Goal: Task Accomplishment & Management: Use online tool/utility

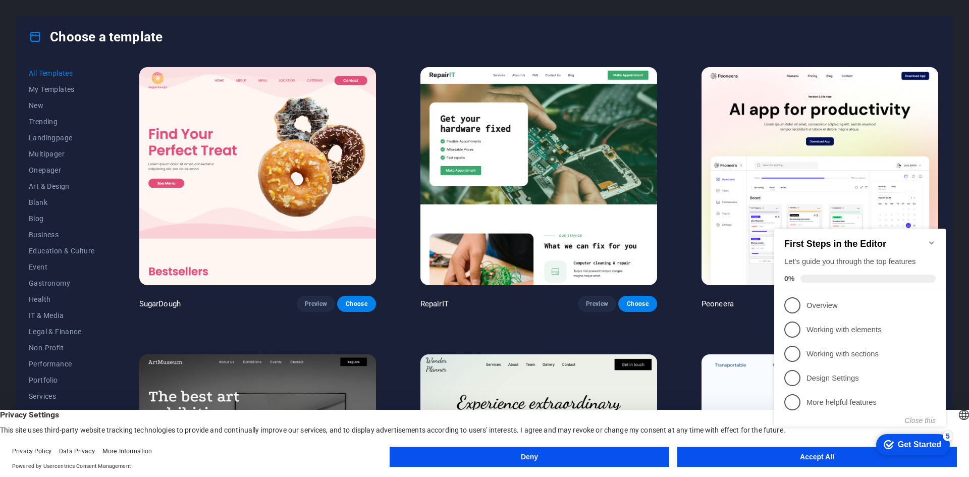
click at [935, 239] on icon "Minimize checklist" at bounding box center [931, 243] width 8 height 8
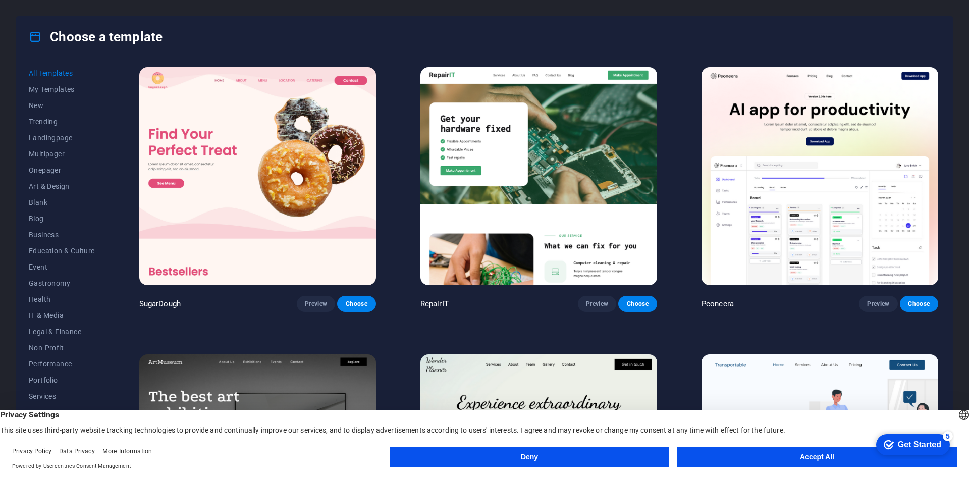
click div "checkmark Get Started 5 First Steps in the Editor Let's guide you through the t…"
click at [749, 455] on button "Accept All" at bounding box center [816, 456] width 279 height 20
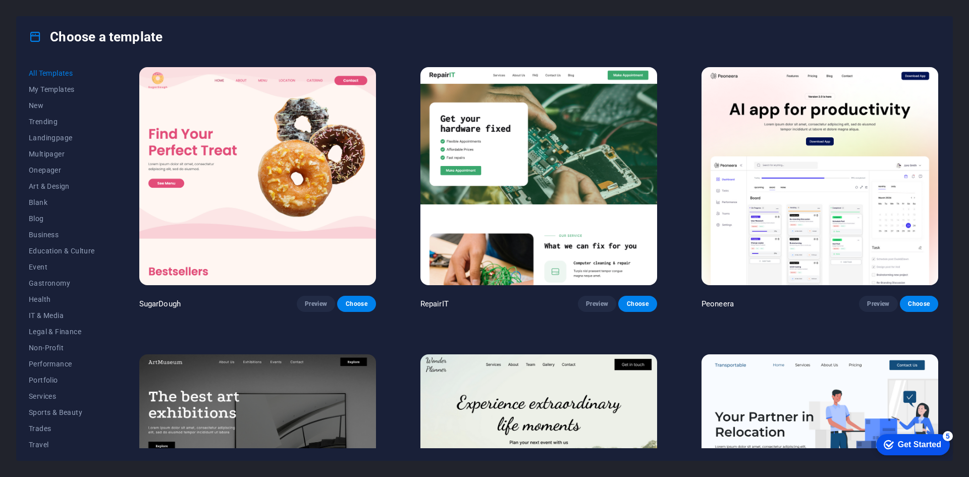
click at [550, 146] on img at bounding box center [538, 176] width 237 height 218
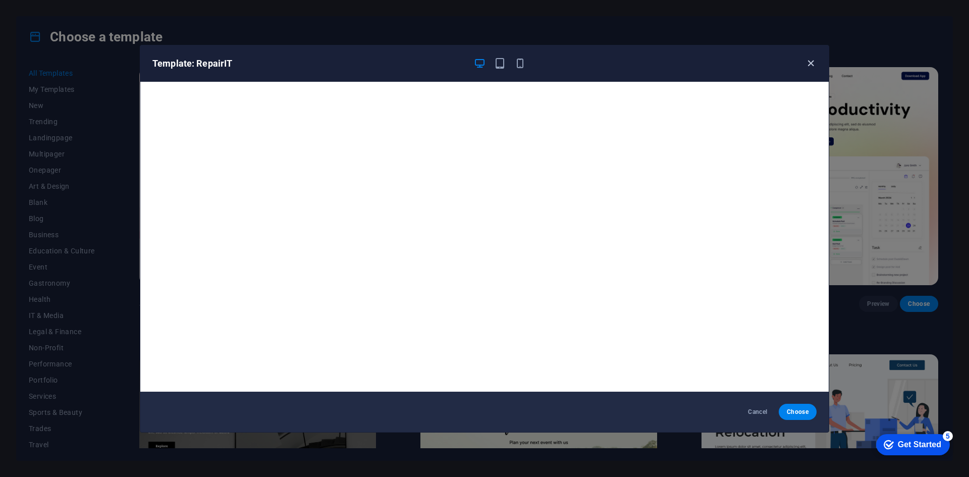
click at [809, 62] on icon "button" at bounding box center [811, 64] width 12 height 12
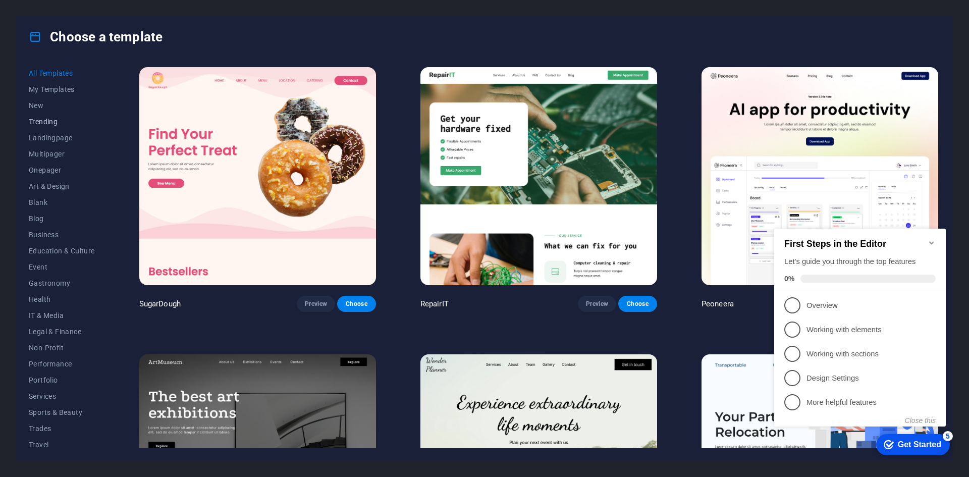
scroll to position [21, 0]
click at [48, 295] on span "IT & Media" at bounding box center [62, 295] width 66 height 8
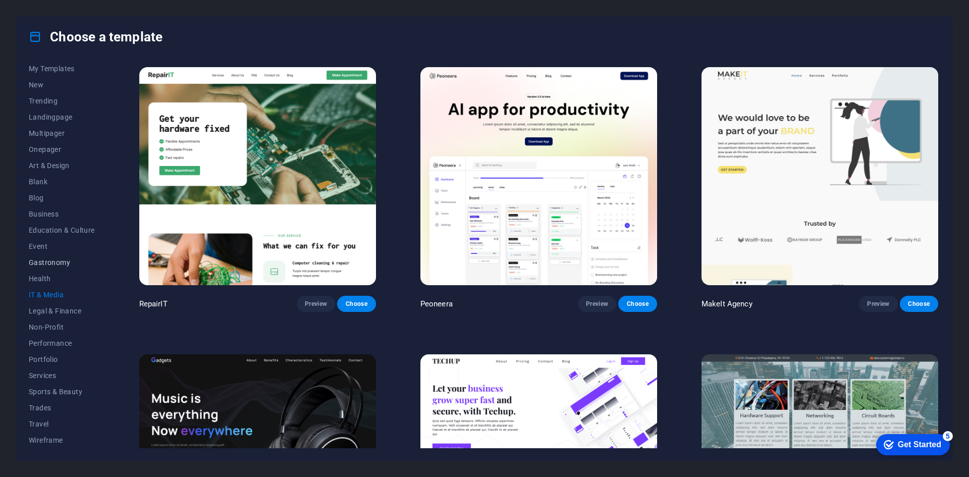
click at [55, 262] on span "Gastronomy" at bounding box center [62, 262] width 66 height 8
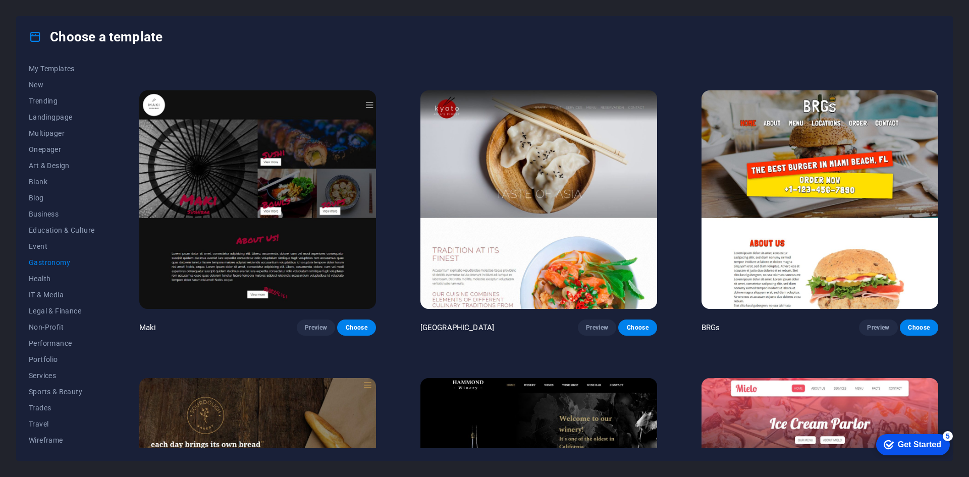
scroll to position [555, 0]
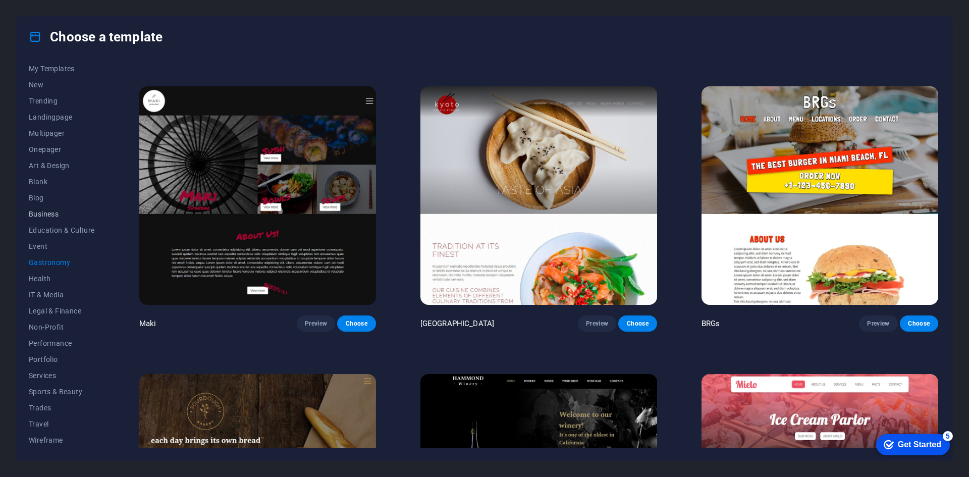
click at [45, 215] on span "Business" at bounding box center [62, 214] width 66 height 8
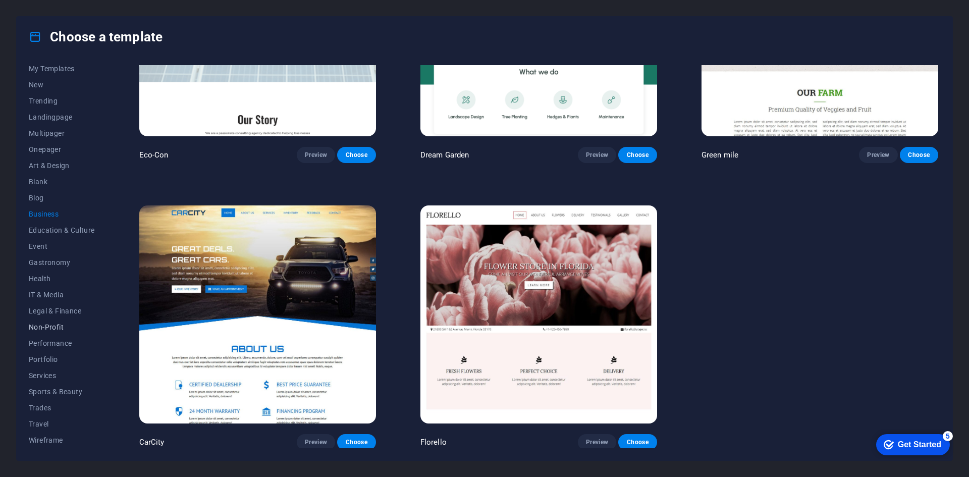
click at [45, 328] on span "Non-Profit" at bounding box center [62, 327] width 66 height 8
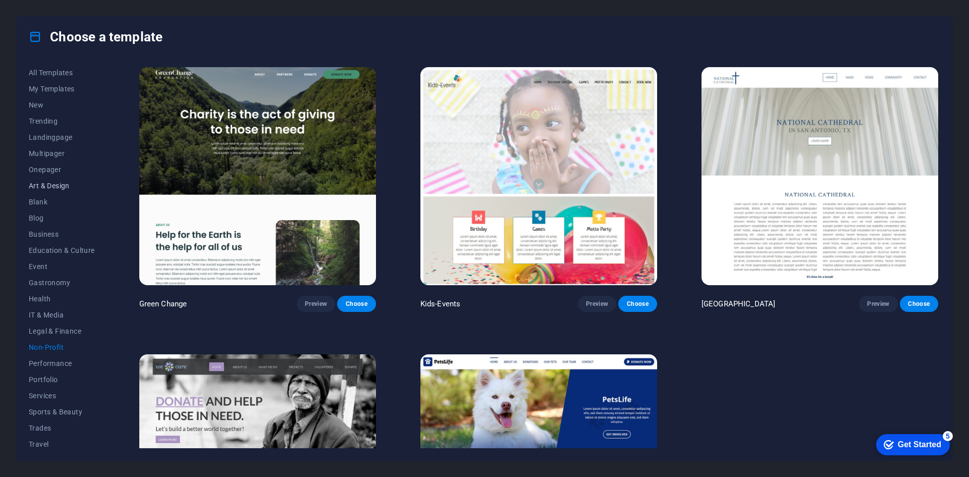
scroll to position [0, 0]
click at [41, 110] on button "New" at bounding box center [62, 105] width 66 height 16
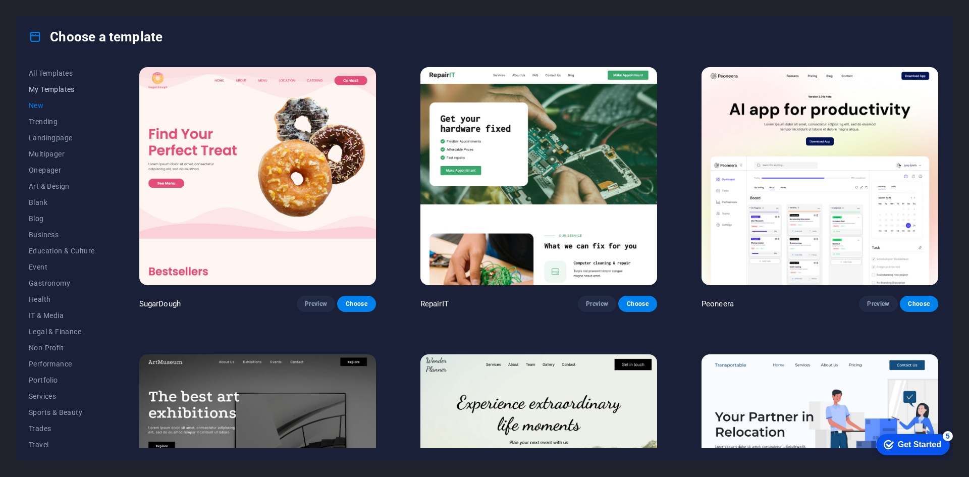
click at [58, 89] on span "My Templates" at bounding box center [62, 89] width 66 height 8
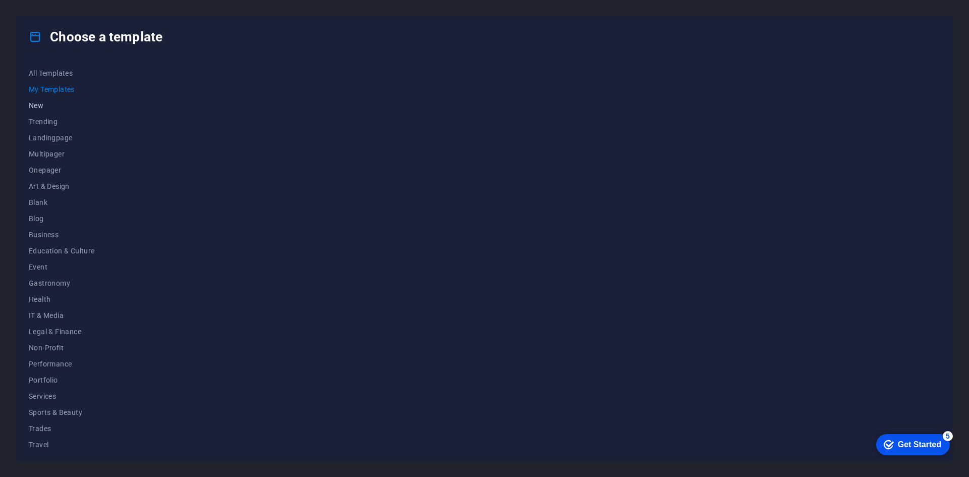
click at [41, 111] on button "New" at bounding box center [62, 105] width 66 height 16
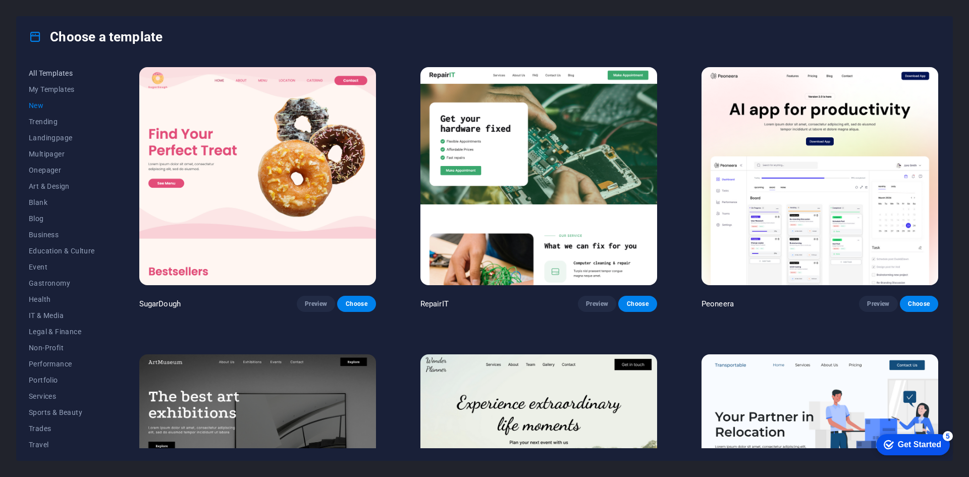
click at [43, 73] on span "All Templates" at bounding box center [62, 73] width 66 height 8
click at [586, 244] on img at bounding box center [538, 176] width 237 height 218
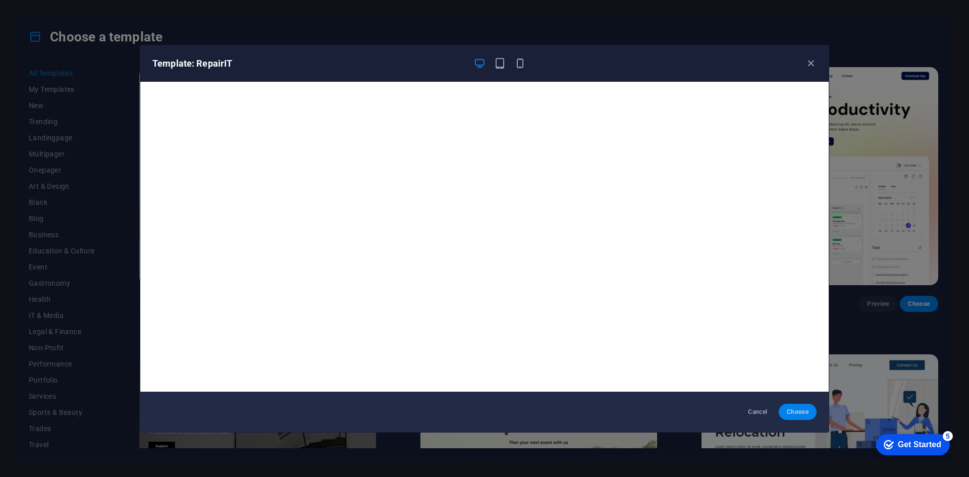
click at [800, 412] on span "Choose" at bounding box center [797, 412] width 22 height 8
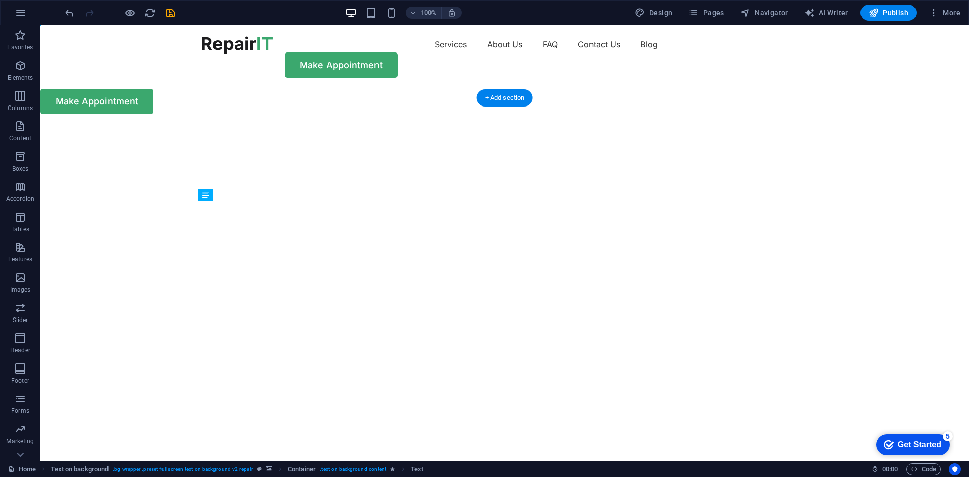
drag, startPoint x: 258, startPoint y: 357, endPoint x: 290, endPoint y: 311, distance: 55.6
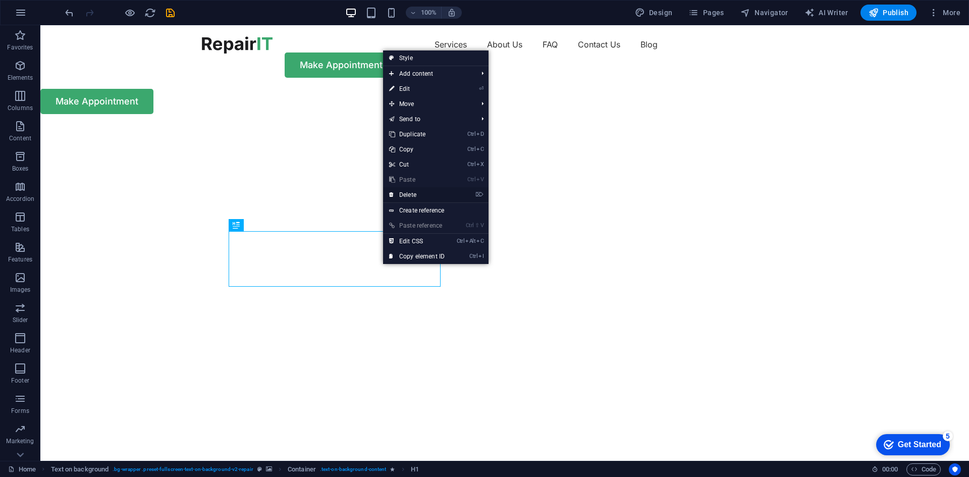
drag, startPoint x: 416, startPoint y: 198, endPoint x: 322, endPoint y: 201, distance: 93.4
click at [416, 198] on link "⌦ Delete" at bounding box center [417, 194] width 68 height 15
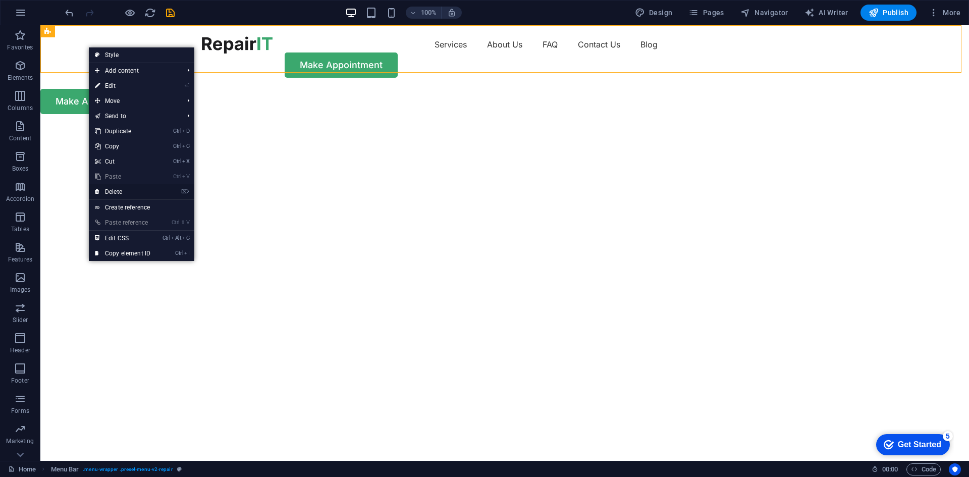
click at [118, 192] on link "⌦ Delete" at bounding box center [123, 191] width 68 height 15
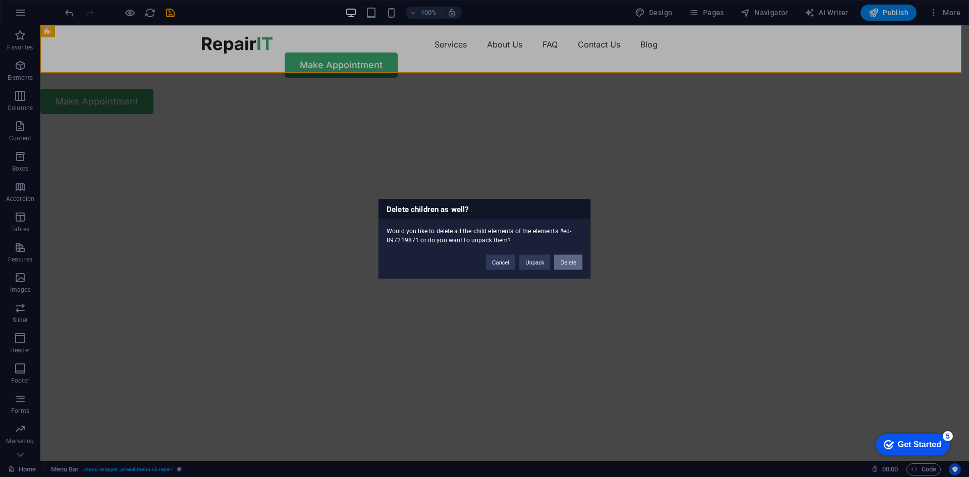
click at [574, 263] on button "Delete" at bounding box center [568, 261] width 28 height 15
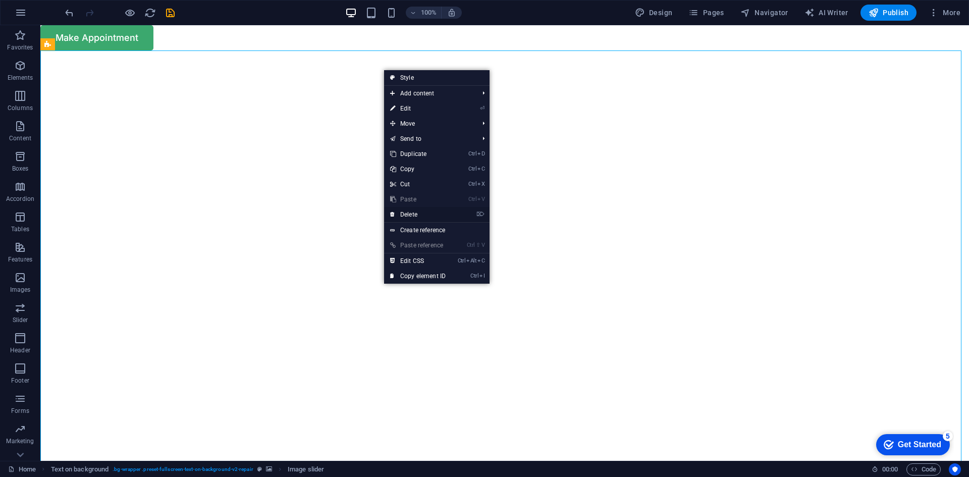
click at [428, 215] on link "⌦ Delete" at bounding box center [418, 214] width 68 height 15
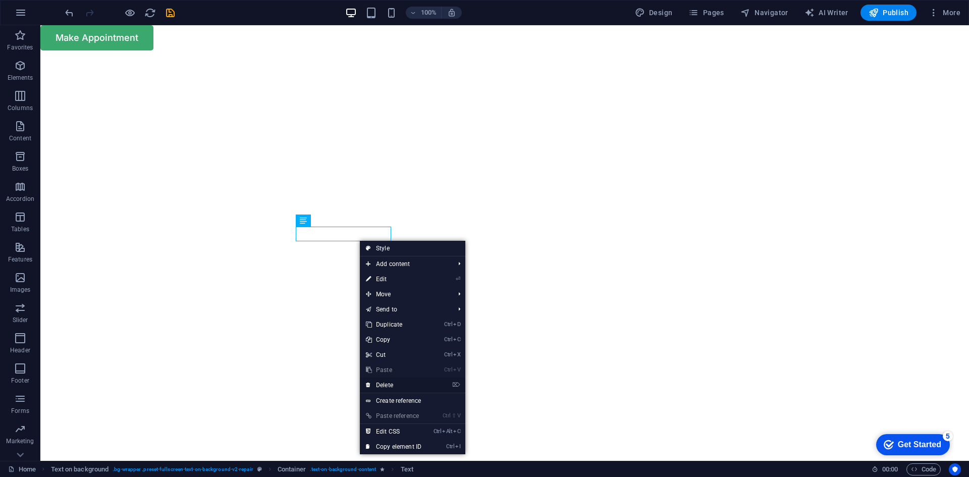
click at [395, 390] on link "⌦ Delete" at bounding box center [394, 384] width 68 height 15
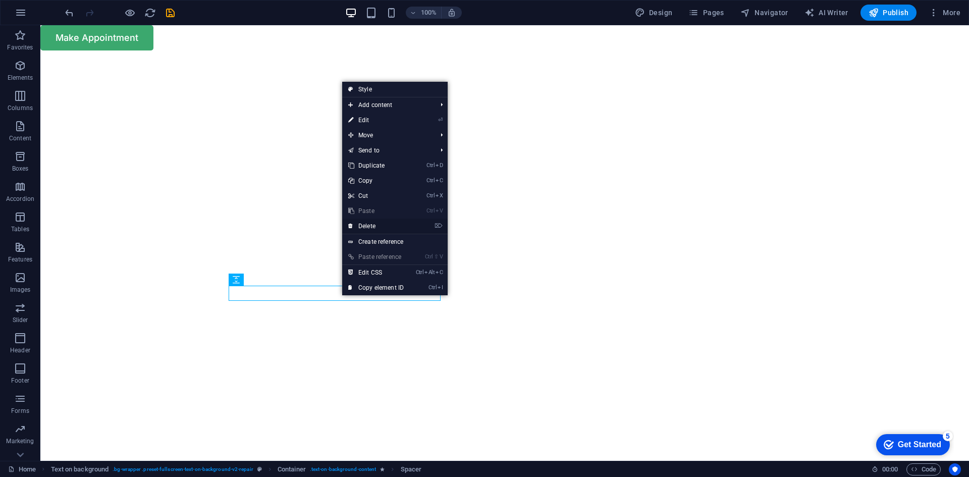
click at [373, 226] on link "⌦ Delete" at bounding box center [376, 225] width 68 height 15
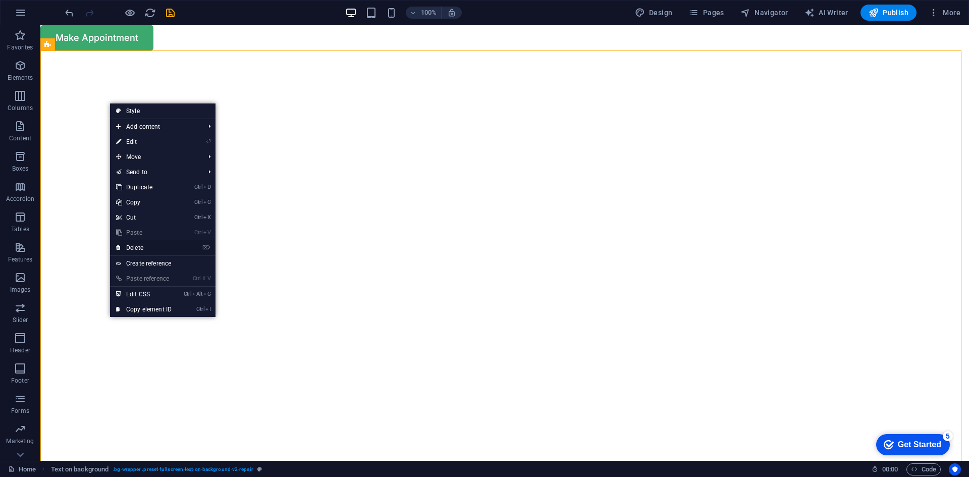
click at [162, 245] on link "⌦ Delete" at bounding box center [144, 247] width 68 height 15
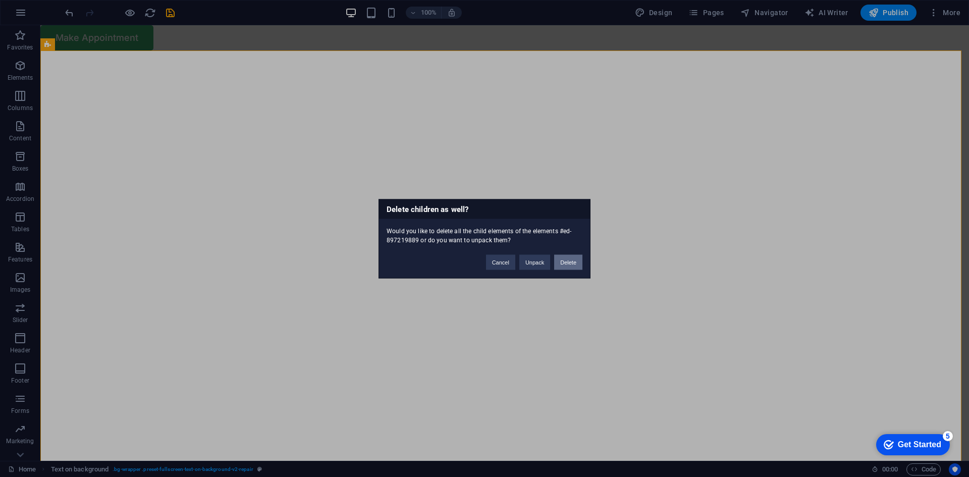
drag, startPoint x: 565, startPoint y: 264, endPoint x: 524, endPoint y: 237, distance: 48.8
click at [565, 264] on button "Delete" at bounding box center [568, 261] width 28 height 15
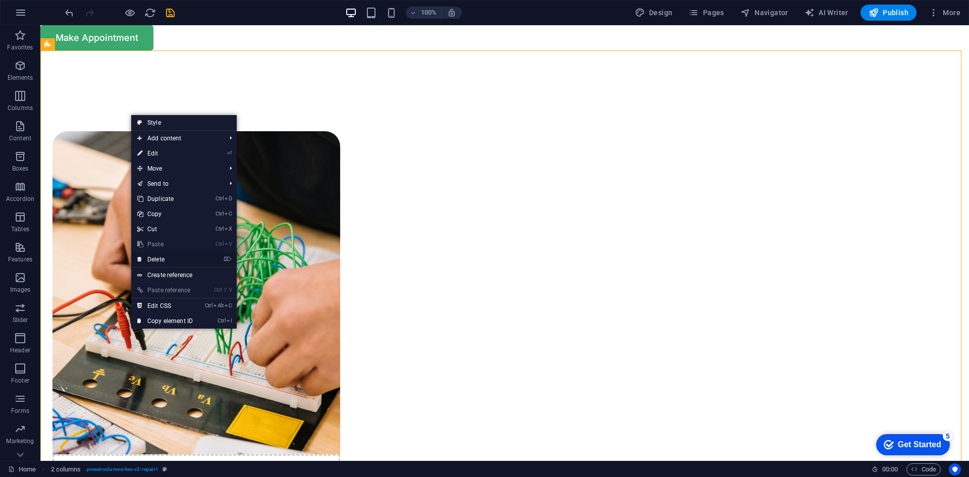
click at [177, 259] on link "⌦ Delete" at bounding box center [165, 259] width 68 height 15
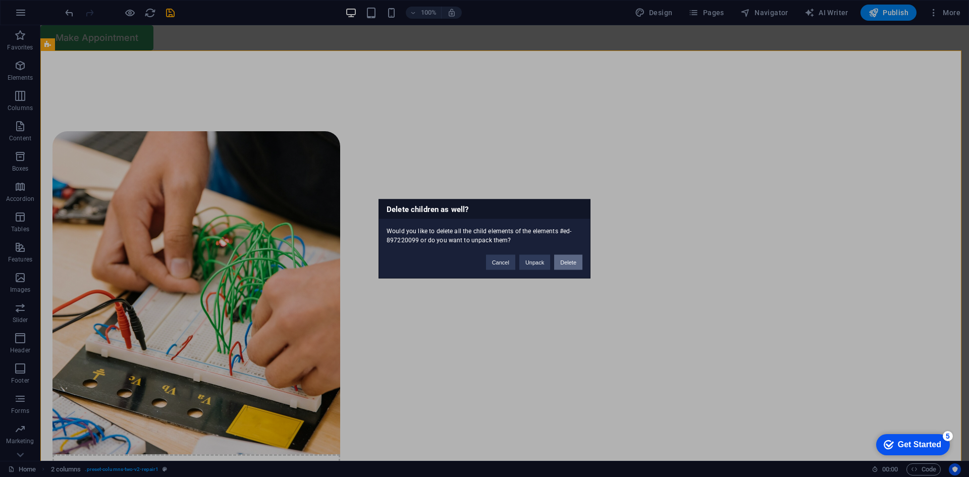
click at [563, 260] on button "Delete" at bounding box center [568, 261] width 28 height 15
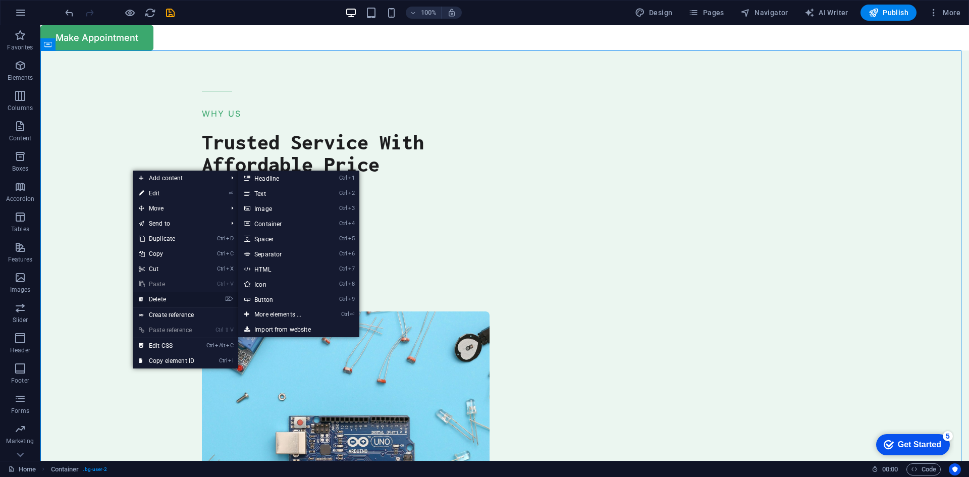
click at [178, 299] on link "⌦ Delete" at bounding box center [167, 299] width 68 height 15
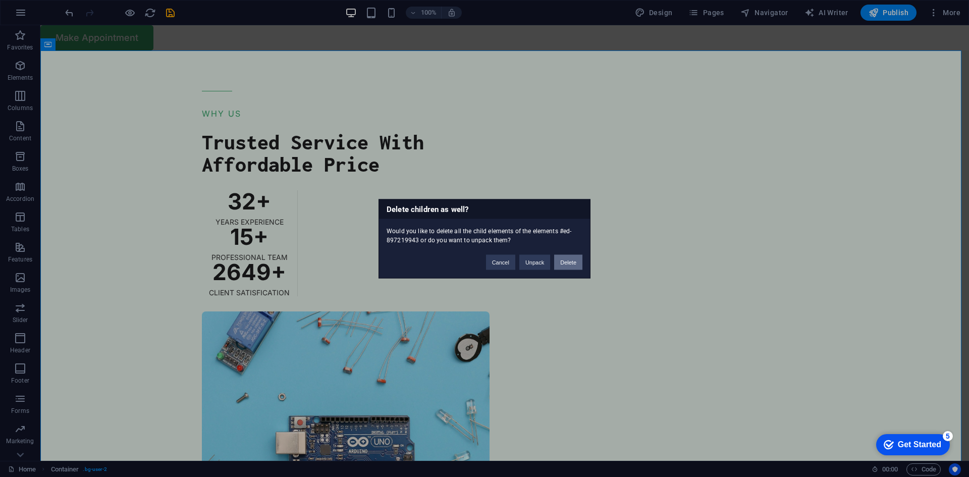
drag, startPoint x: 573, startPoint y: 260, endPoint x: 237, endPoint y: 178, distance: 345.8
click at [573, 260] on button "Delete" at bounding box center [568, 261] width 28 height 15
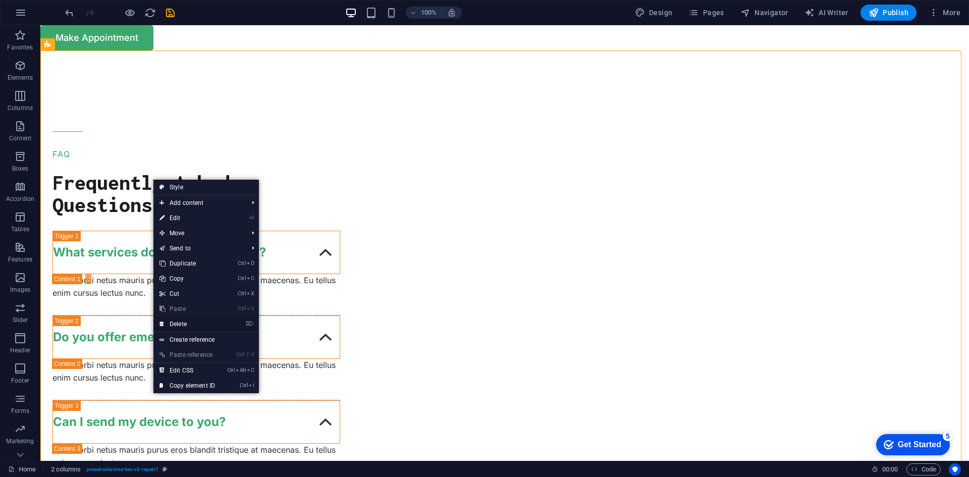
click at [226, 322] on li "⌦ Delete" at bounding box center [205, 324] width 105 height 16
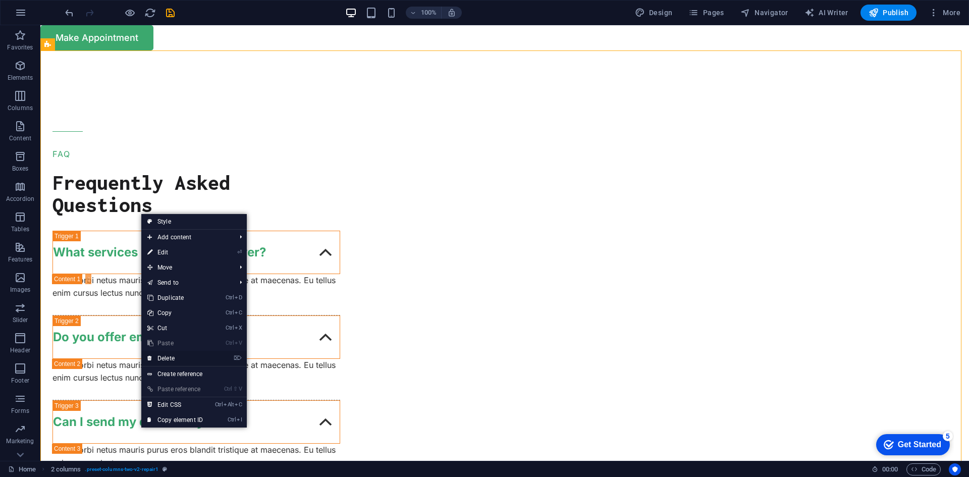
click at [173, 356] on link "⌦ Delete" at bounding box center [175, 358] width 68 height 15
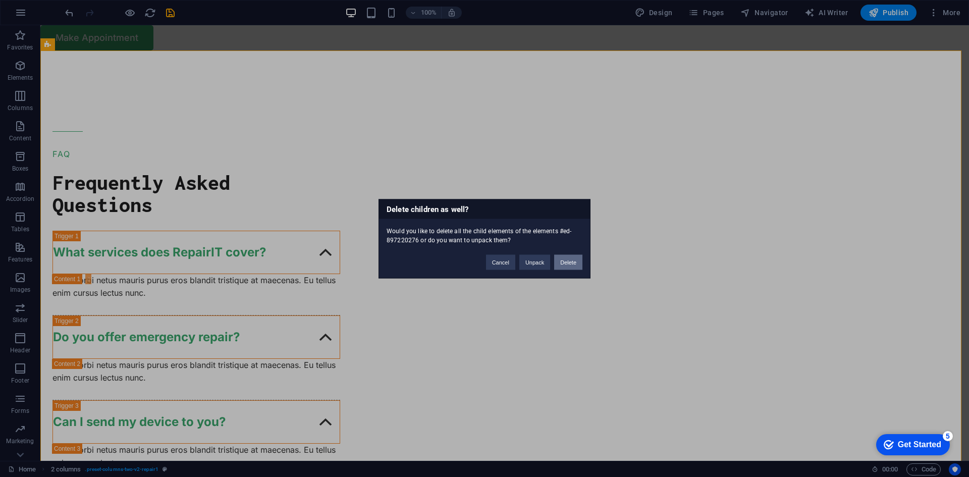
click at [579, 260] on button "Delete" at bounding box center [568, 261] width 28 height 15
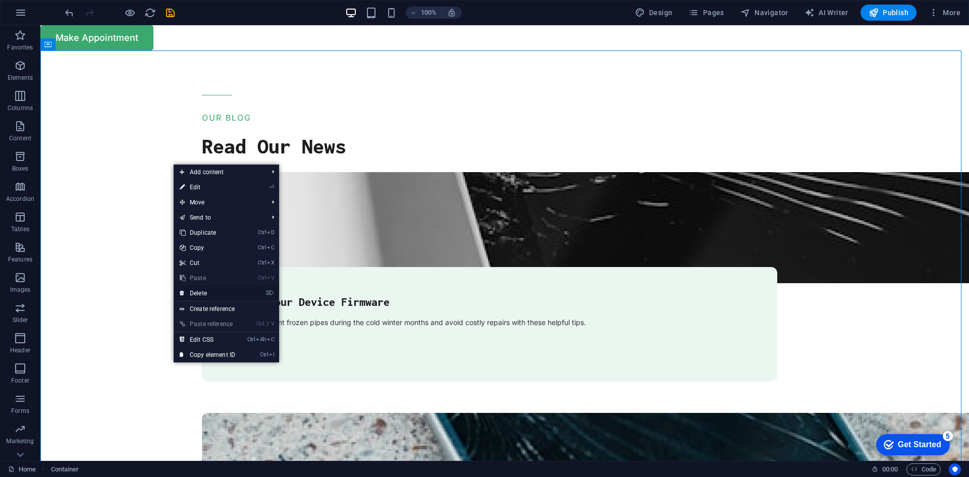
click at [205, 295] on link "⌦ Delete" at bounding box center [208, 293] width 68 height 15
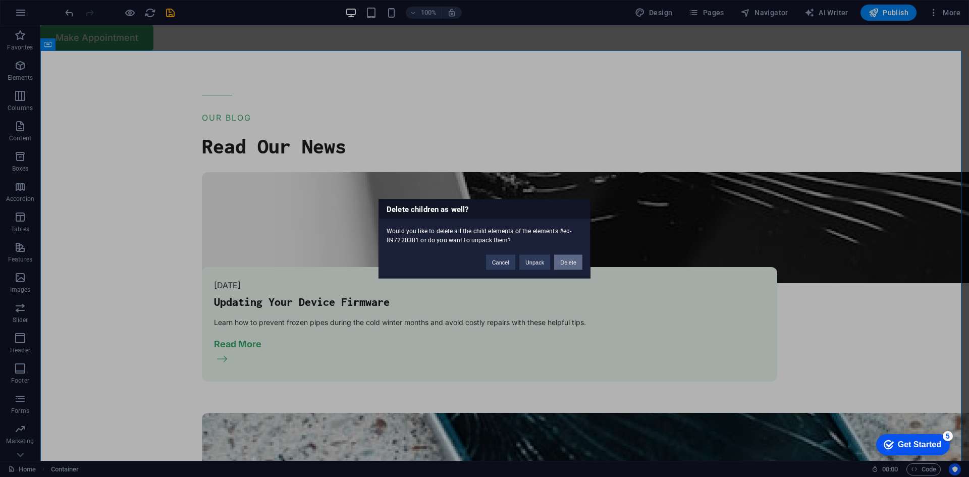
click at [576, 259] on button "Delete" at bounding box center [568, 261] width 28 height 15
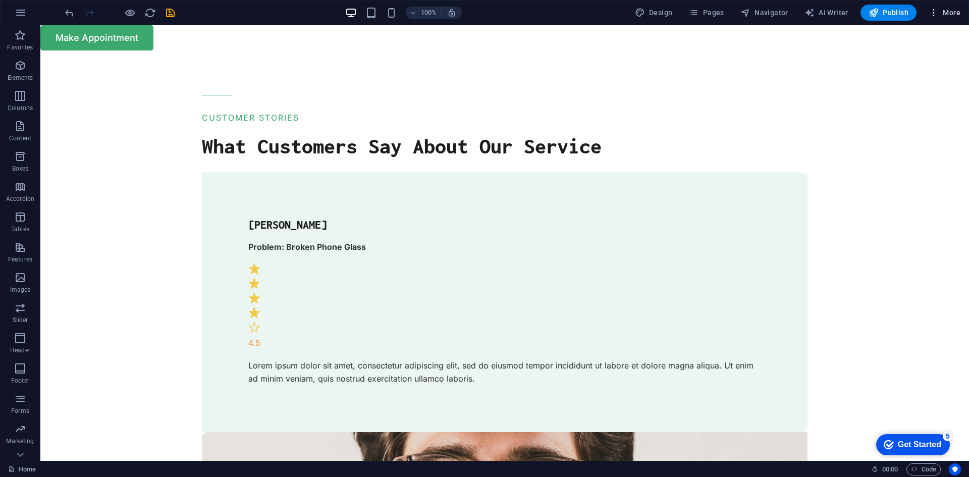
click at [932, 11] on icon "button" at bounding box center [933, 13] width 10 height 10
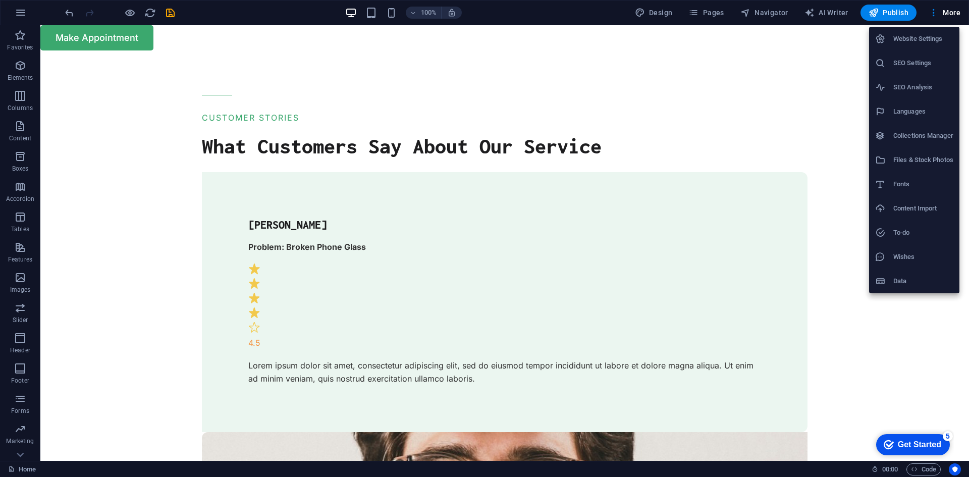
click at [137, 172] on div at bounding box center [484, 238] width 969 height 477
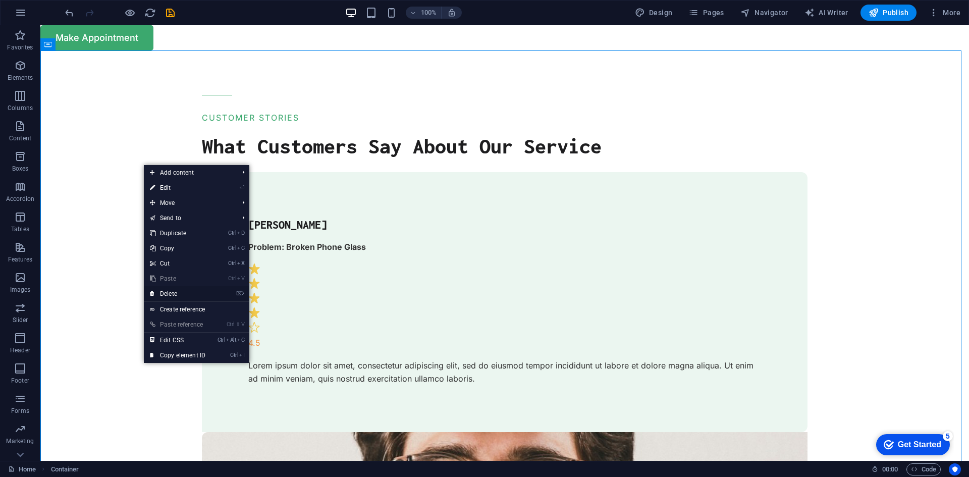
click at [172, 294] on link "⌦ Delete" at bounding box center [178, 293] width 68 height 15
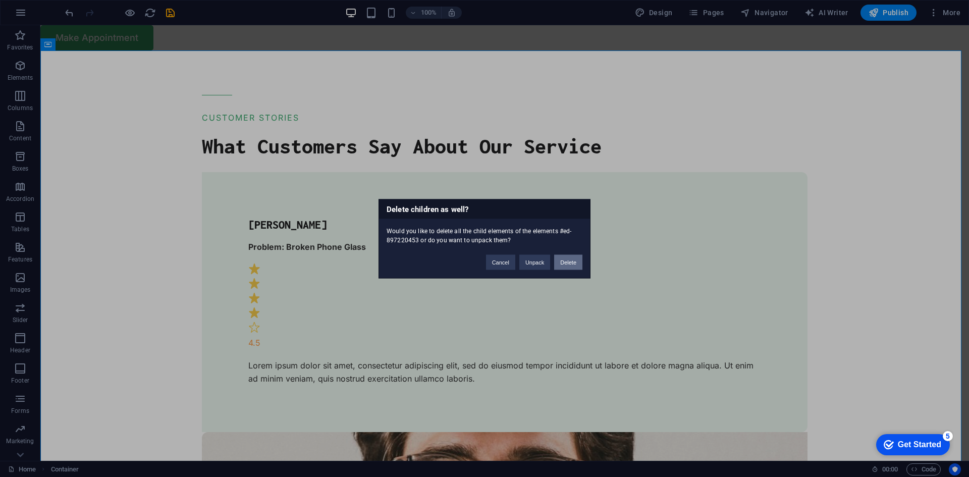
click at [577, 261] on button "Delete" at bounding box center [568, 261] width 28 height 15
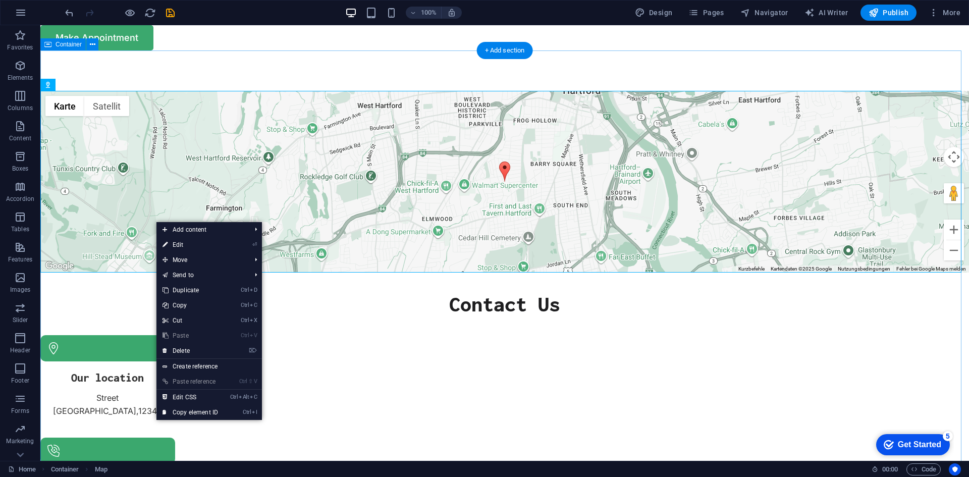
click at [71, 366] on div "← Nach links → Nach rechts ↑ Nach oben ↓ Nach unten + Heranzoomen - Herauszoome…" at bounding box center [504, 363] width 928 height 627
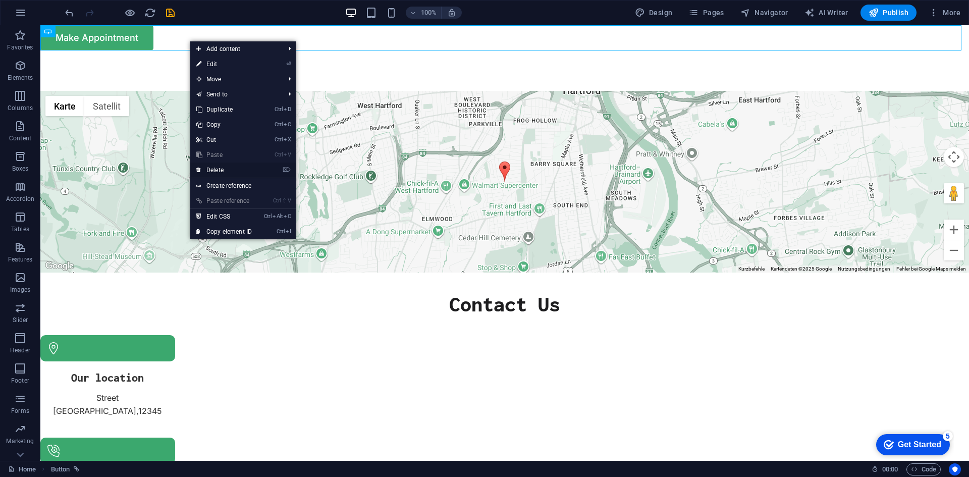
click at [213, 173] on link "⌦ Delete" at bounding box center [224, 169] width 68 height 15
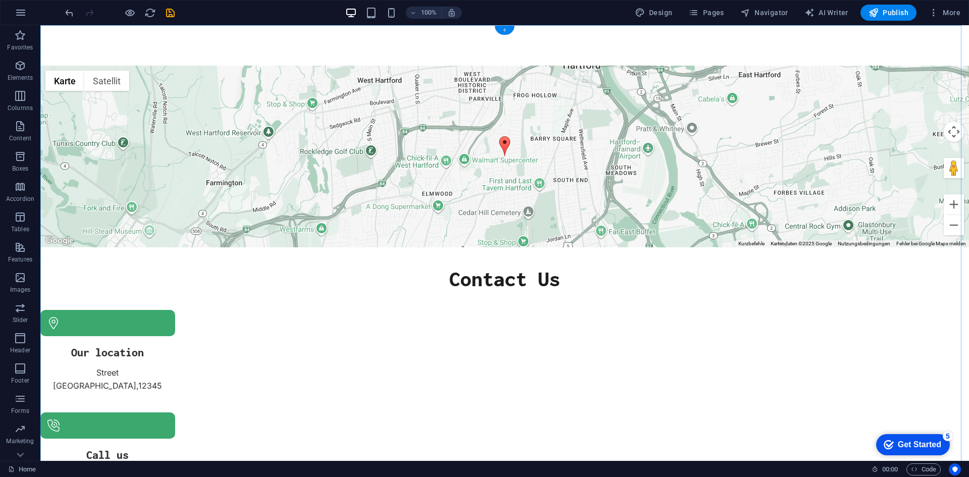
click at [502, 30] on div "+" at bounding box center [504, 30] width 20 height 9
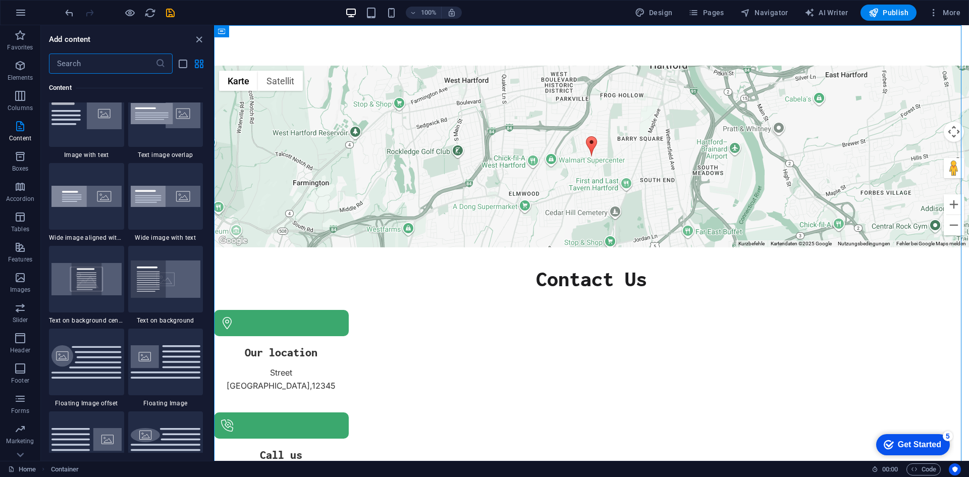
scroll to position [2017, 0]
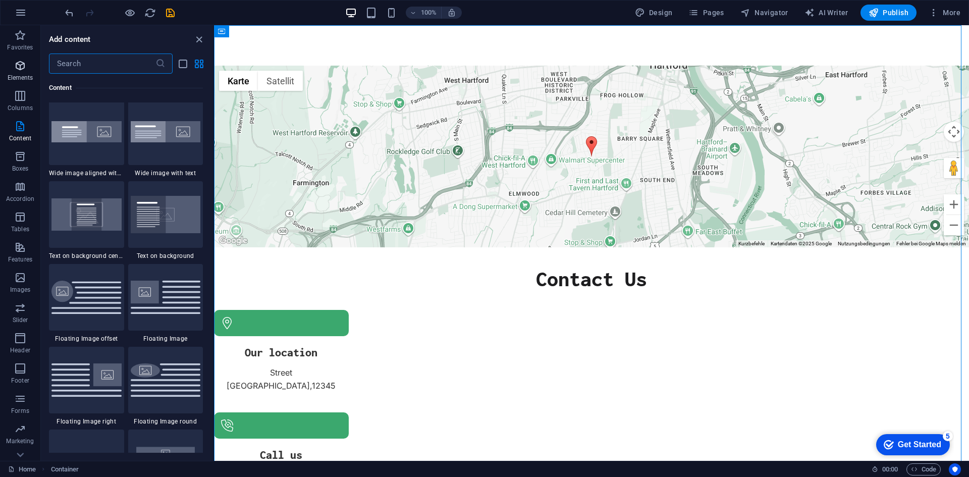
click at [16, 69] on icon "button" at bounding box center [20, 66] width 12 height 12
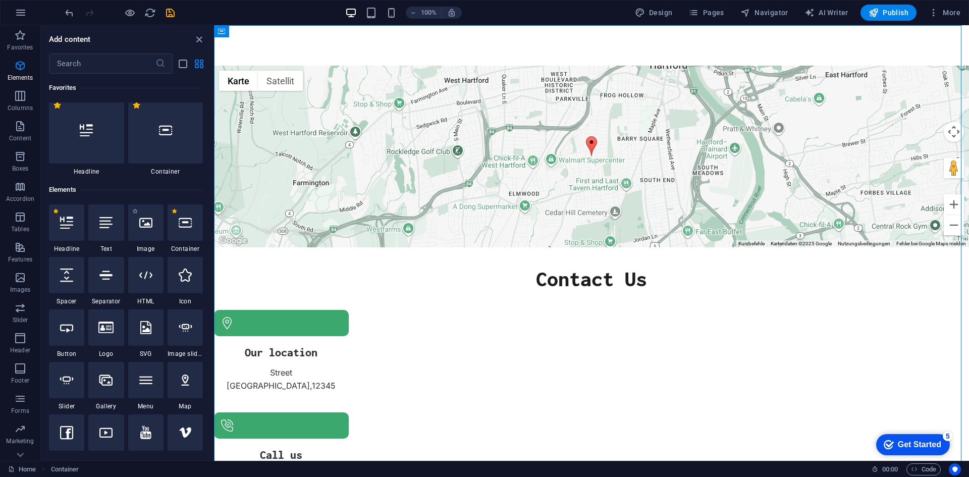
scroll to position [0, 0]
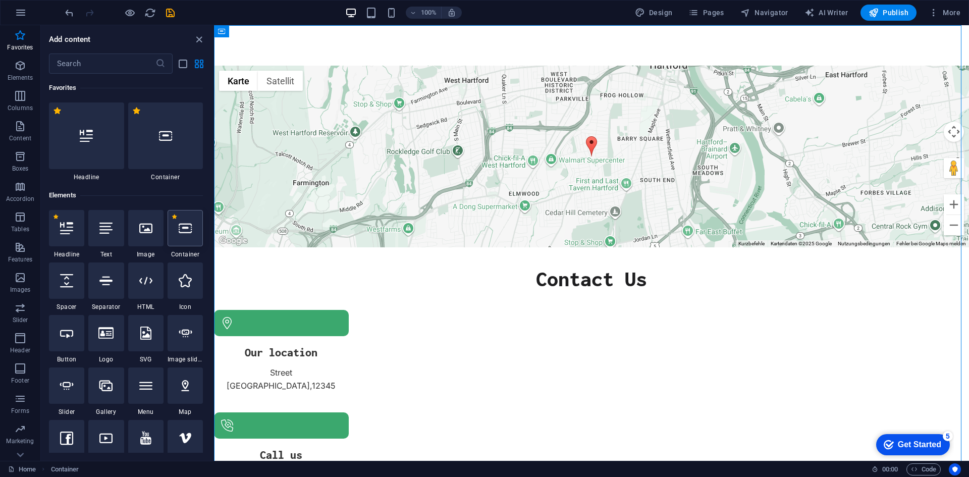
click at [188, 230] on icon at bounding box center [185, 227] width 13 height 13
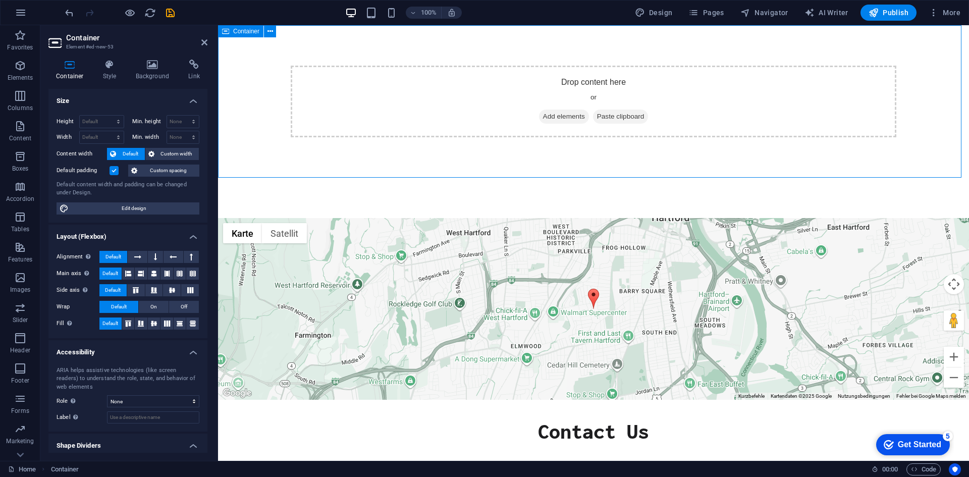
drag, startPoint x: 558, startPoint y: 163, endPoint x: 554, endPoint y: 170, distance: 8.4
click at [554, 170] on div "Drop content here or Add elements Paste clipboard" at bounding box center [593, 101] width 751 height 152
click at [551, 117] on span "Add elements" at bounding box center [564, 116] width 50 height 14
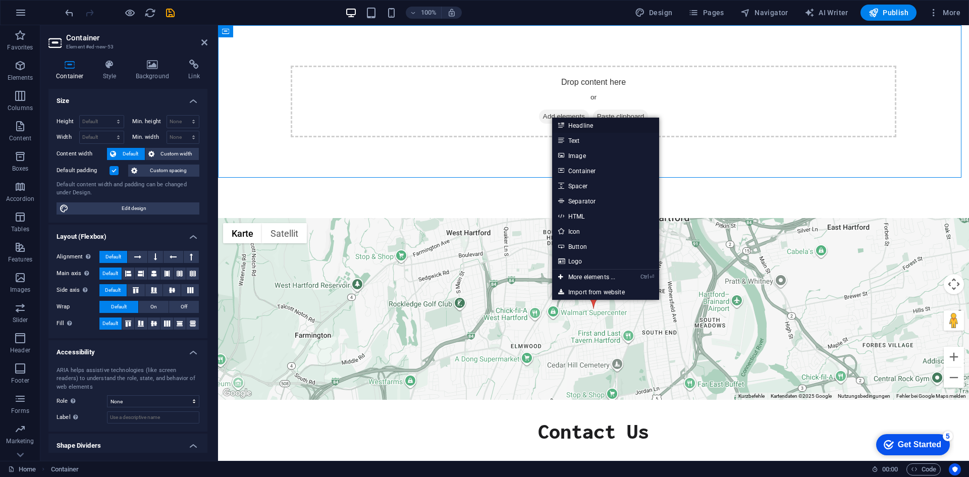
click at [606, 128] on link "Headline" at bounding box center [605, 125] width 107 height 15
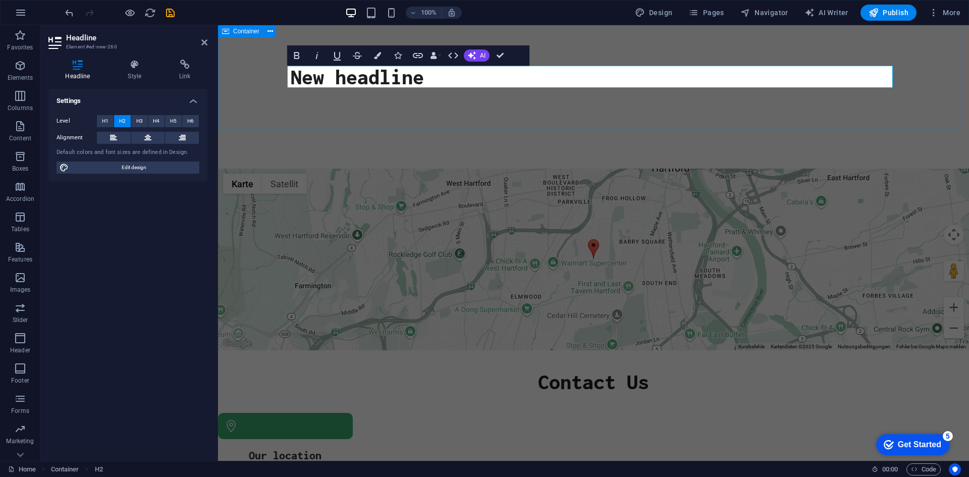
click at [655, 105] on div "New headline" at bounding box center [593, 76] width 751 height 103
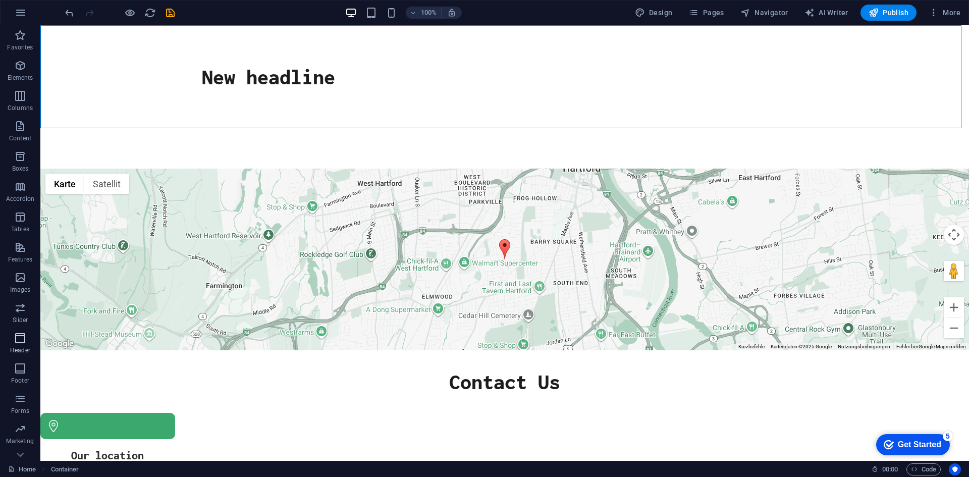
click at [20, 344] on span "Header" at bounding box center [20, 344] width 40 height 24
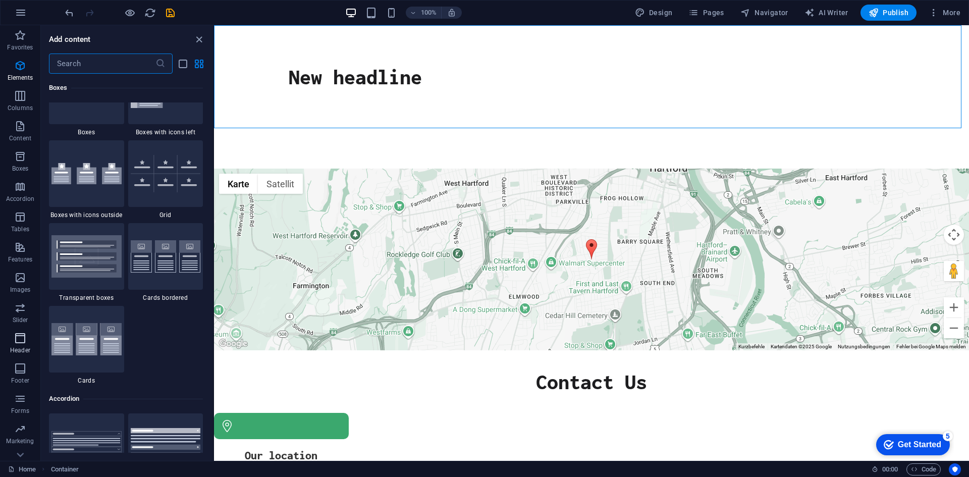
scroll to position [6075, 0]
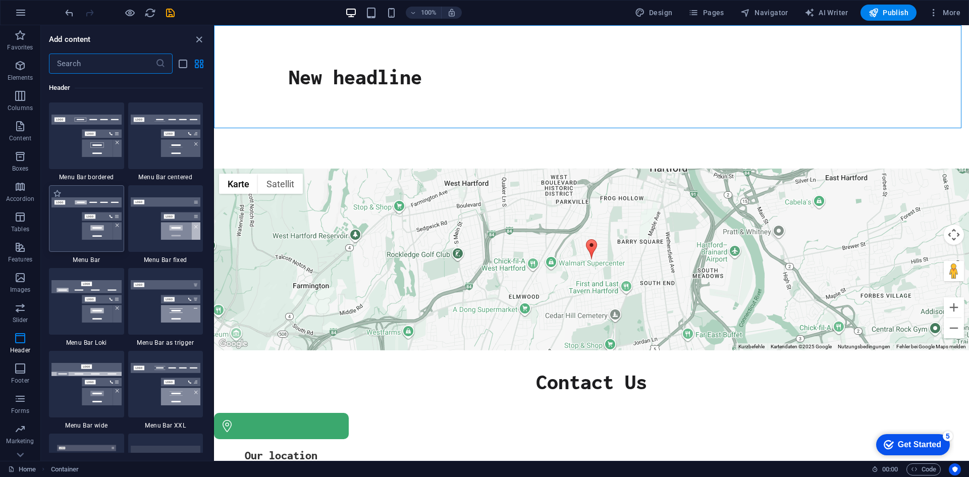
click at [102, 218] on img at bounding box center [86, 218] width 70 height 42
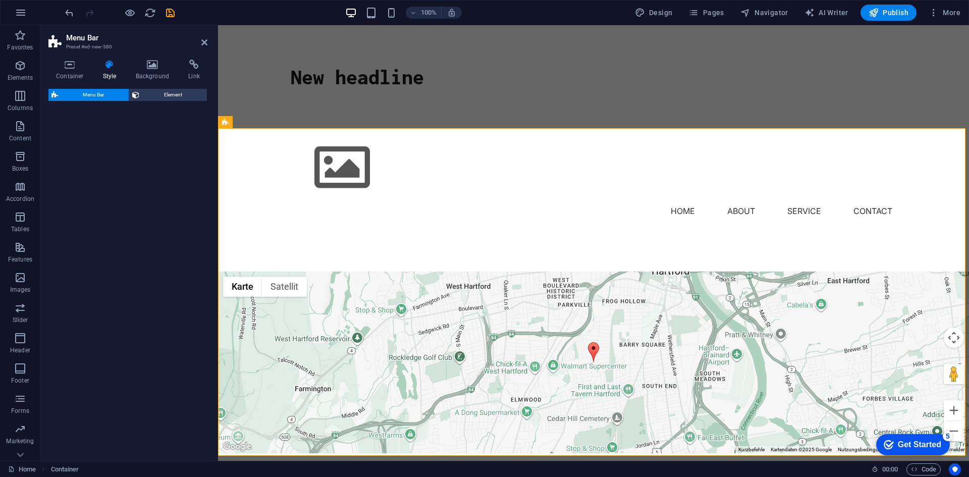
select select "rem"
select select "preset-menu-v2-default"
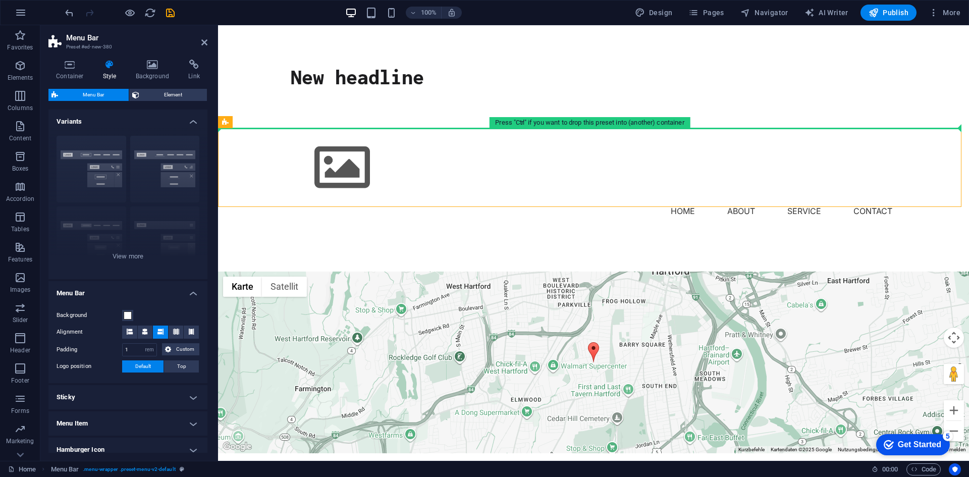
drag, startPoint x: 550, startPoint y: 186, endPoint x: 549, endPoint y: 110, distance: 75.7
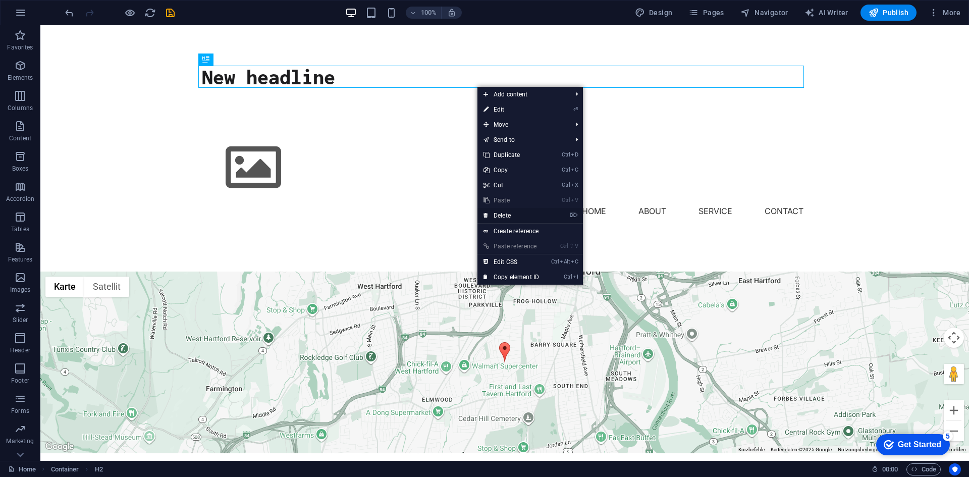
click at [505, 218] on link "⌦ Delete" at bounding box center [511, 215] width 68 height 15
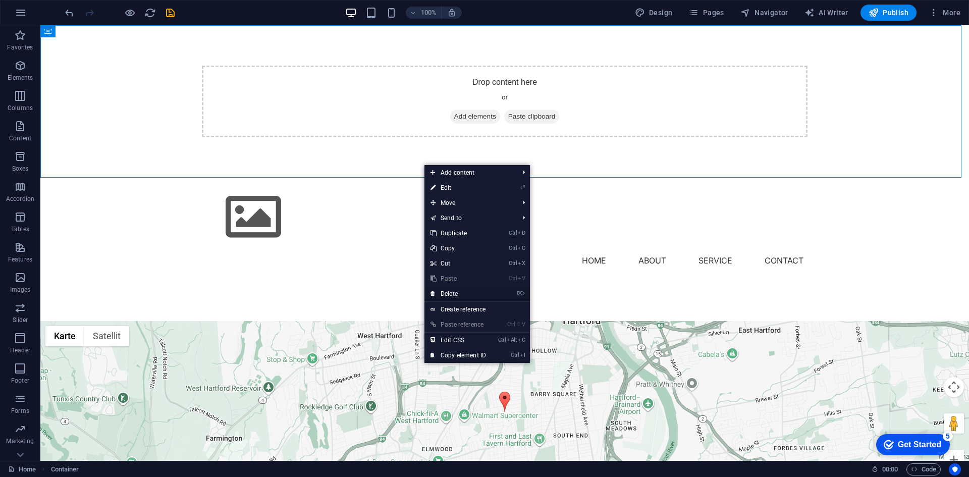
click at [457, 293] on link "⌦ Delete" at bounding box center [458, 293] width 68 height 15
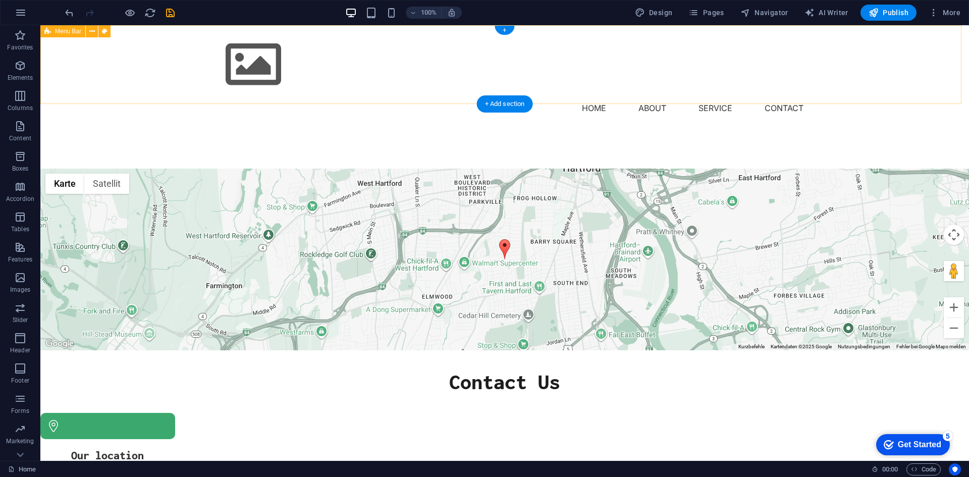
click at [445, 81] on div "Menu Home About Service Contact" at bounding box center [504, 76] width 928 height 103
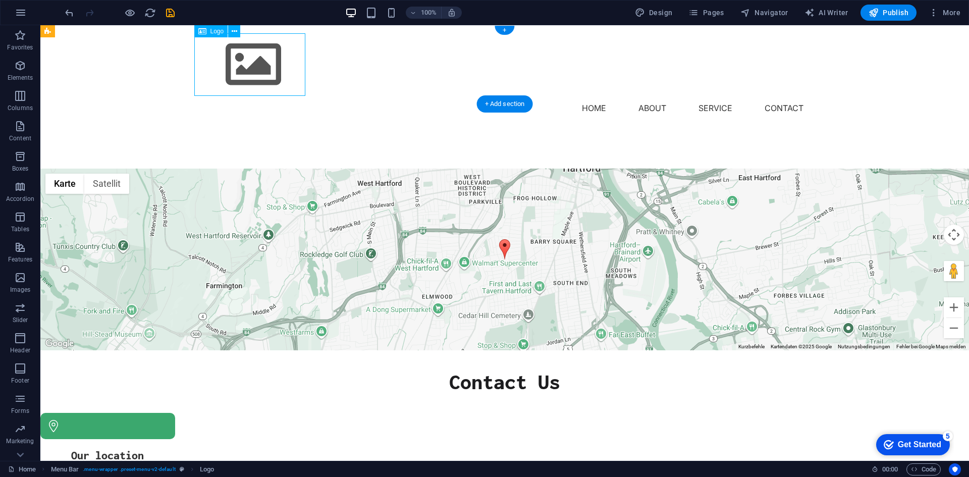
drag, startPoint x: 302, startPoint y: 67, endPoint x: 285, endPoint y: 66, distance: 16.7
click at [285, 66] on div at bounding box center [504, 64] width 613 height 63
click at [207, 34] on div "Logo" at bounding box center [211, 31] width 34 height 12
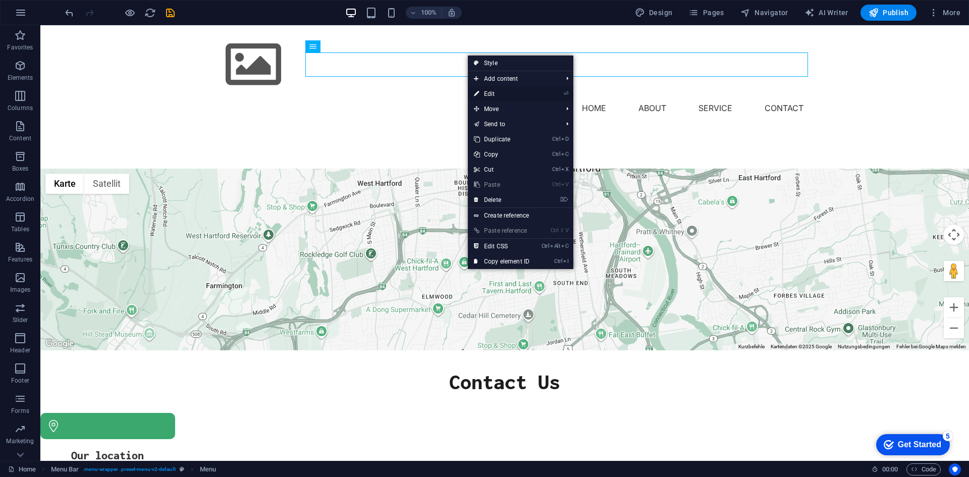
click at [527, 91] on link "⏎ Edit" at bounding box center [502, 93] width 68 height 15
select select
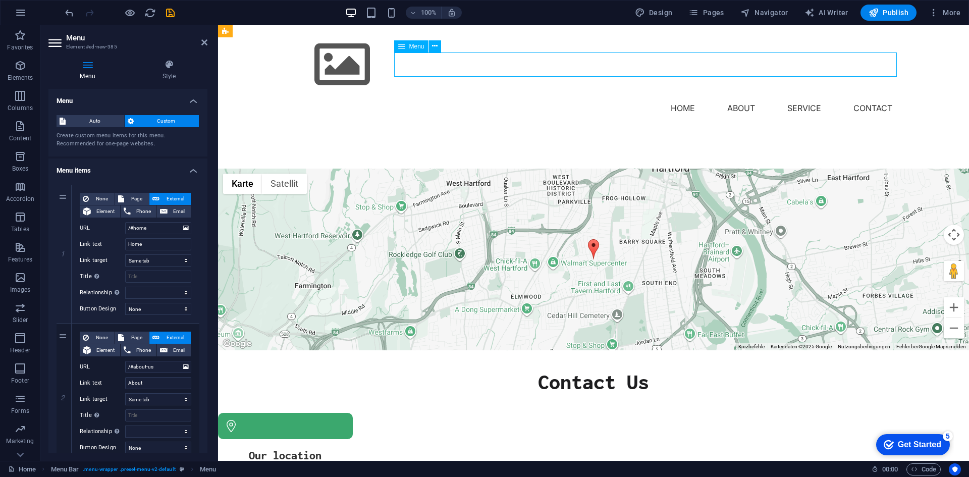
drag, startPoint x: 896, startPoint y: 63, endPoint x: 869, endPoint y: 62, distance: 27.3
click at [869, 96] on nav "Home About Service Contact" at bounding box center [593, 108] width 613 height 24
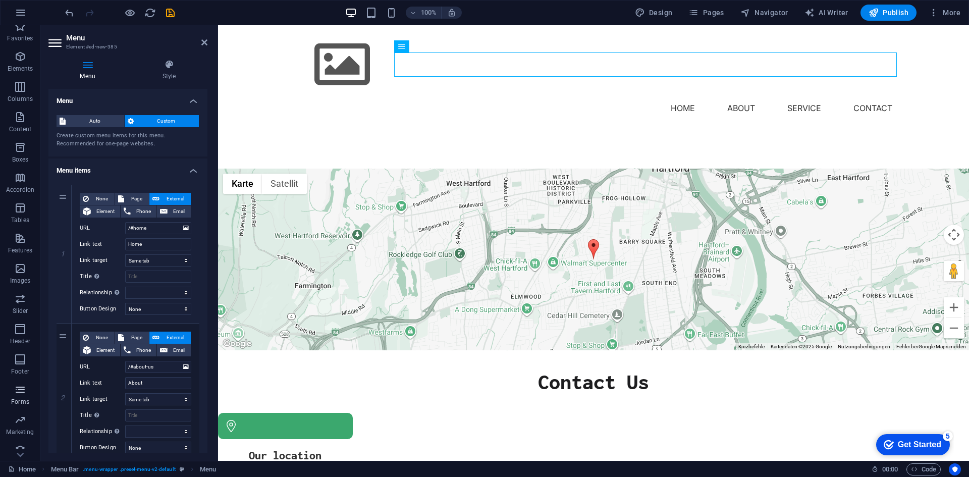
scroll to position [19, 0]
click at [17, 437] on icon "button" at bounding box center [20, 440] width 12 height 12
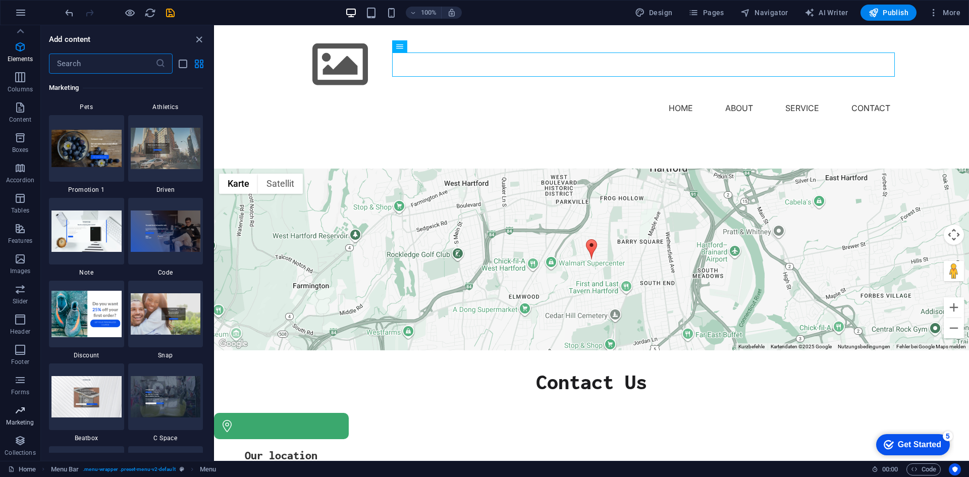
scroll to position [9235, 0]
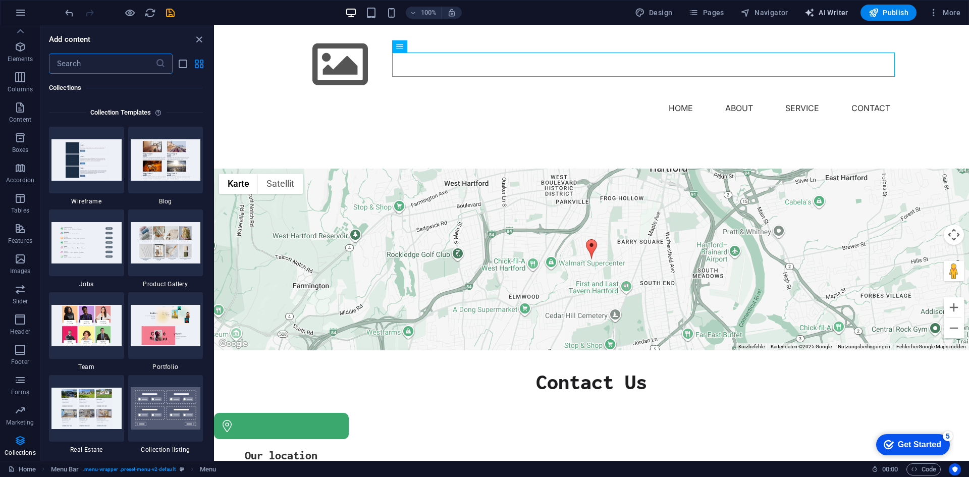
click at [850, 13] on button "AI Writer" at bounding box center [826, 13] width 52 height 16
select select "English"
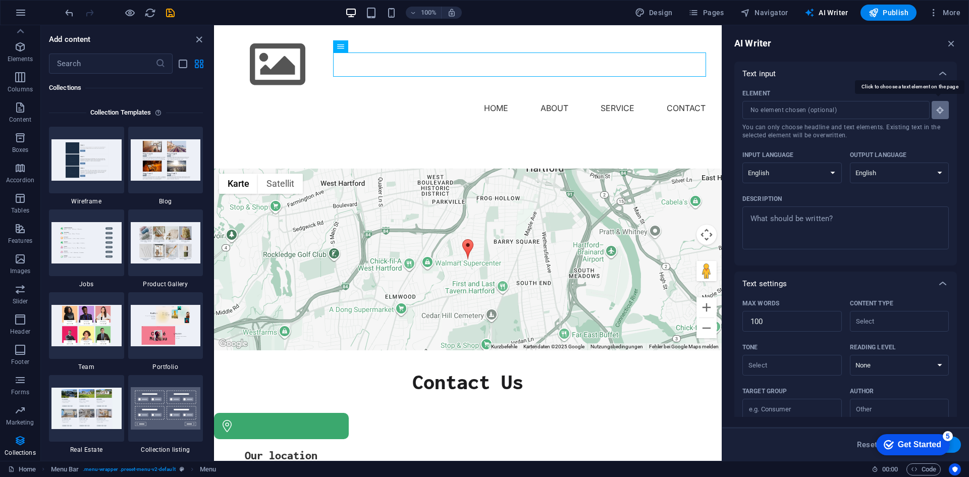
click at [943, 107] on button "Element ​ You can only choose headline and text elements. Existing text in the …" at bounding box center [939, 110] width 17 height 18
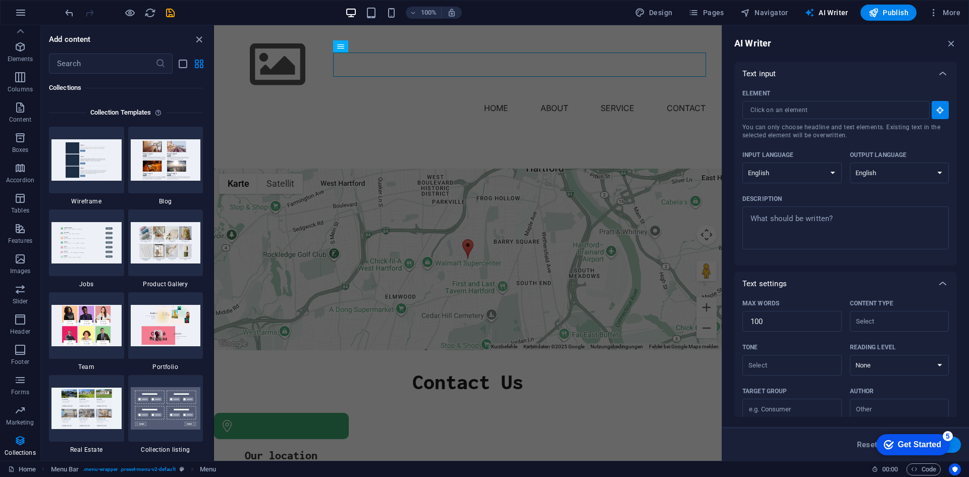
click at [906, 129] on span "You can only choose headline and text elements. Existing text in the selected e…" at bounding box center [845, 131] width 206 height 16
click at [906, 119] on input "Element ​ You can only choose headline and text elements. Existing text in the …" at bounding box center [832, 110] width 180 height 18
click at [831, 175] on select "Albanian Arabic Armenian Awadhi Azerbaijani Bashkir Basque Belarusian Bengali B…" at bounding box center [791, 172] width 99 height 21
select select "German"
click at [742, 162] on select "Albanian Arabic Armenian Awadhi Azerbaijani Bashkir Basque Belarusian Bengali B…" at bounding box center [791, 172] width 99 height 21
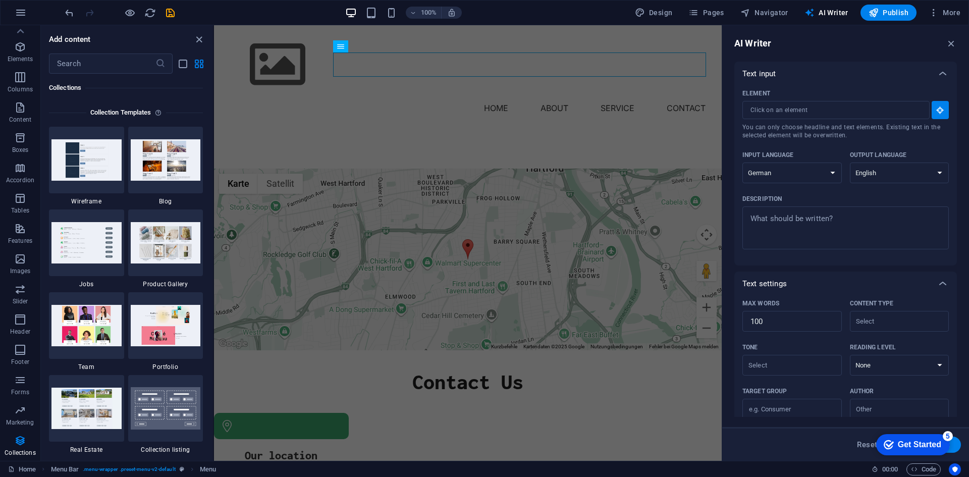
click at [907, 144] on div "Element ​ You can only choose headline and text elements. Existing text in the …" at bounding box center [845, 172] width 206 height 172
click at [910, 171] on select "Albanian Arabic Armenian Awadhi Azerbaijani Bashkir Basque Belarusian Bengali B…" at bounding box center [899, 172] width 99 height 21
select select "German"
click at [850, 162] on select "Albanian Arabic Armenian Awadhi Azerbaijani Bashkir Basque Belarusian Bengali B…" at bounding box center [899, 172] width 99 height 21
click at [826, 116] on input "Element ​ You can only choose headline and text elements. Existing text in the …" at bounding box center [832, 110] width 180 height 18
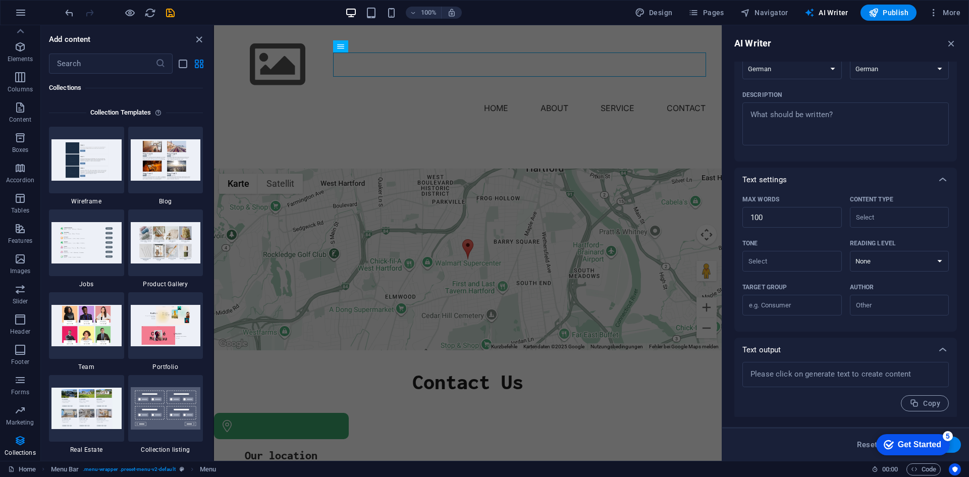
scroll to position [106, 0]
click at [951, 44] on icon "button" at bounding box center [950, 43] width 11 height 11
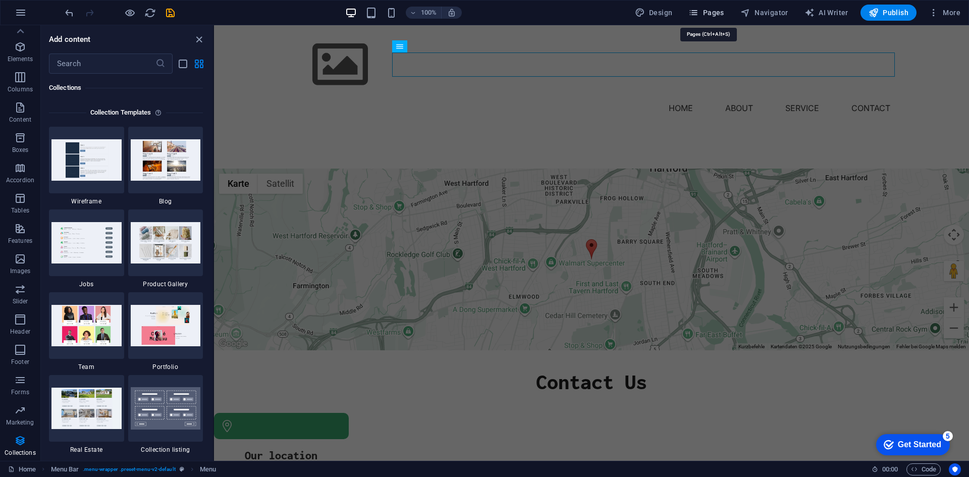
click at [717, 14] on span "Pages" at bounding box center [705, 13] width 35 height 10
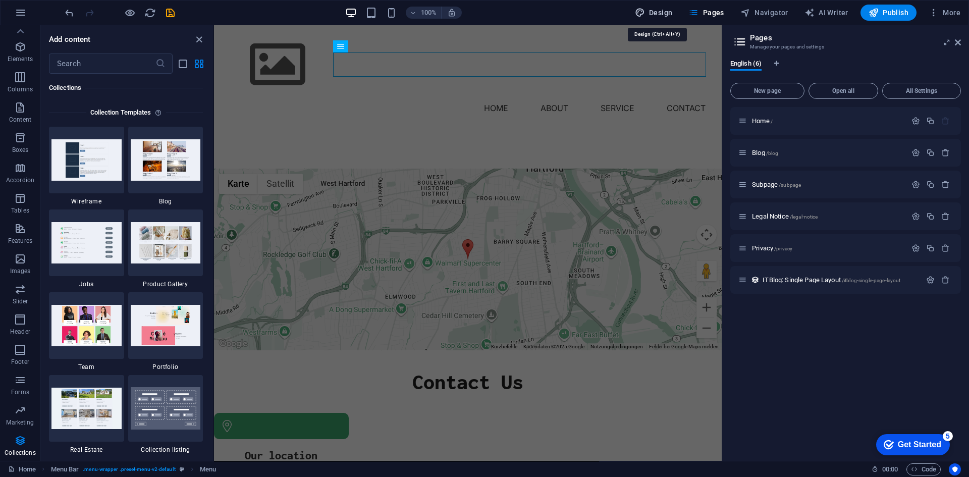
click at [665, 16] on span "Design" at bounding box center [654, 13] width 38 height 10
select select "px"
select select "400"
select select "px"
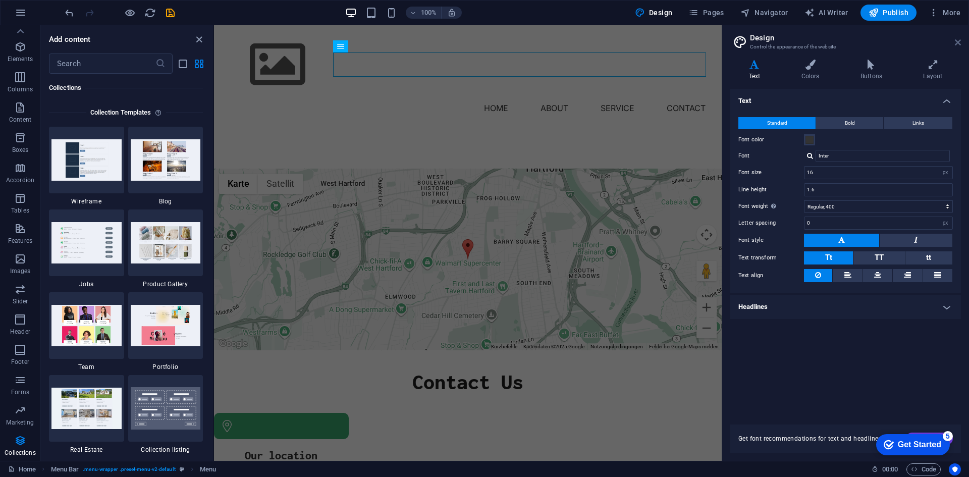
drag, startPoint x: 954, startPoint y: 45, endPoint x: 740, endPoint y: 20, distance: 215.9
click at [954, 45] on icon at bounding box center [957, 42] width 6 height 8
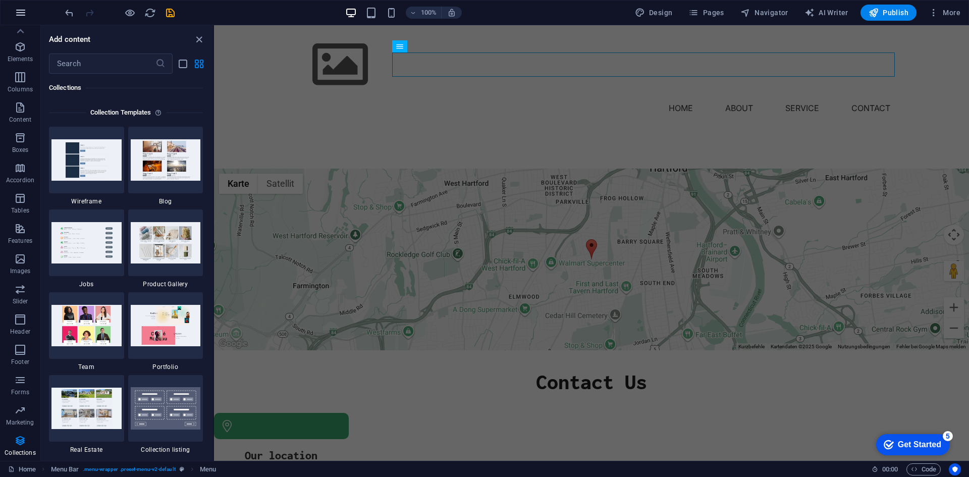
click at [18, 12] on icon "button" at bounding box center [21, 13] width 12 height 12
